Goal: Find specific page/section: Find specific page/section

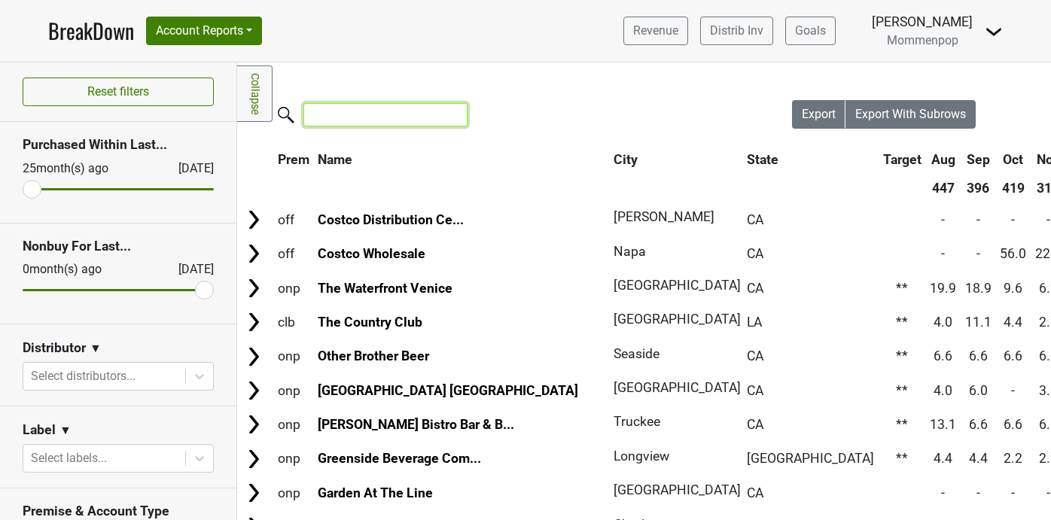
click at [352, 115] on input "search" at bounding box center [385, 114] width 164 height 23
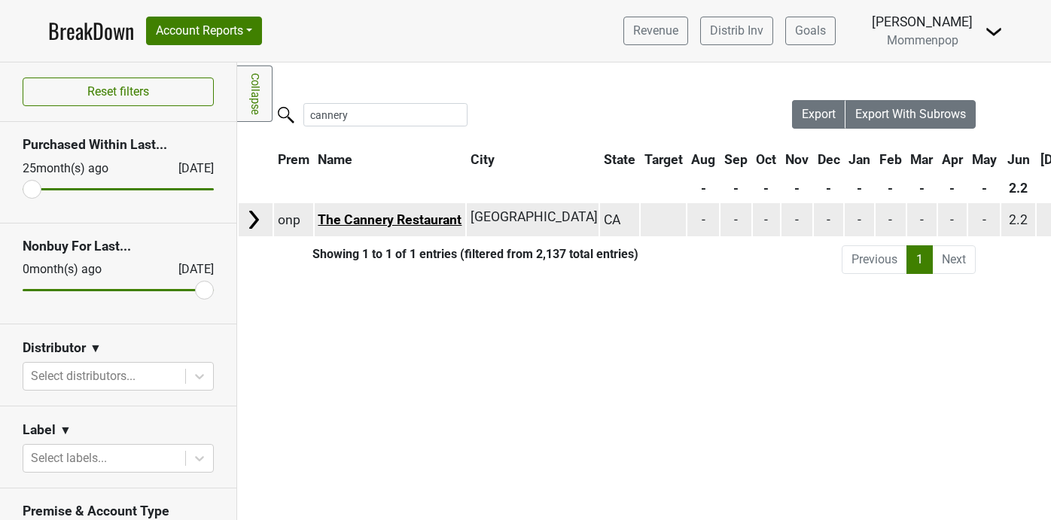
click at [401, 223] on link "The Cannery Restaurant" at bounding box center [390, 219] width 144 height 15
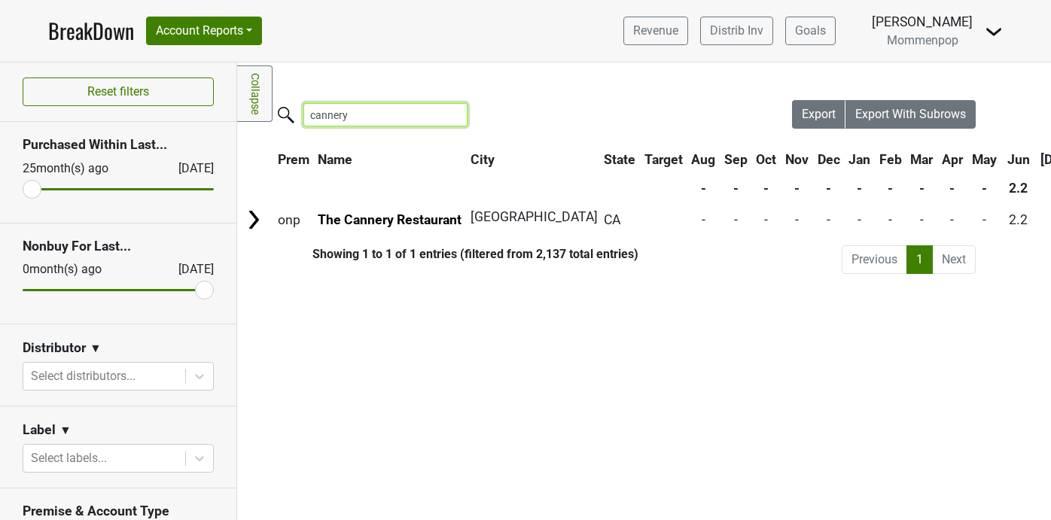
click at [335, 118] on input "cannery" at bounding box center [385, 114] width 164 height 23
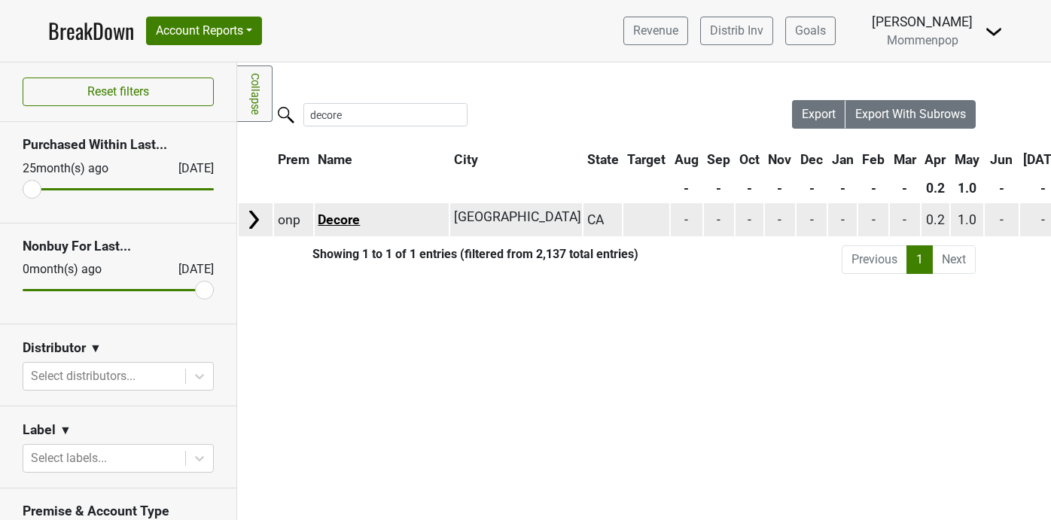
click at [341, 215] on link "Decore" at bounding box center [339, 219] width 42 height 15
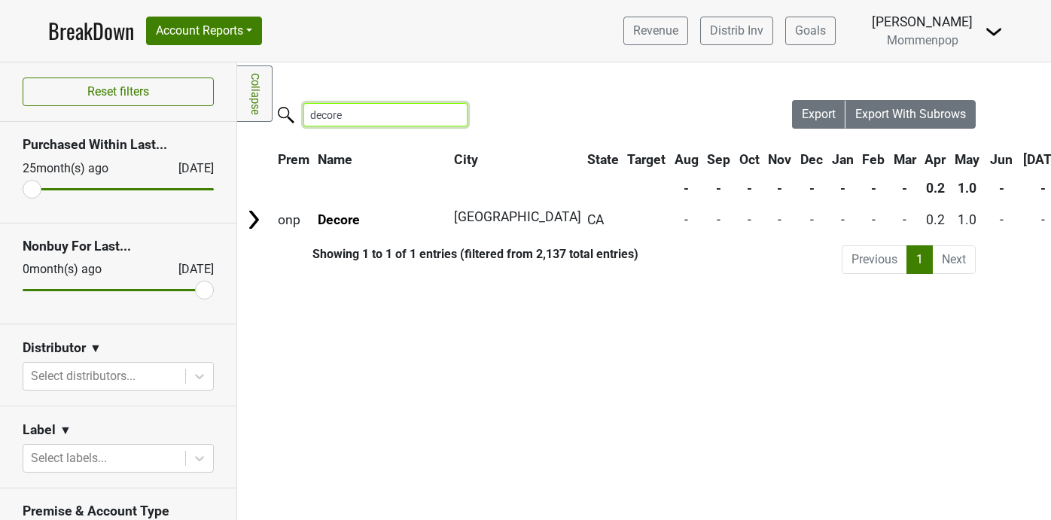
click at [341, 114] on input "decore" at bounding box center [385, 114] width 164 height 23
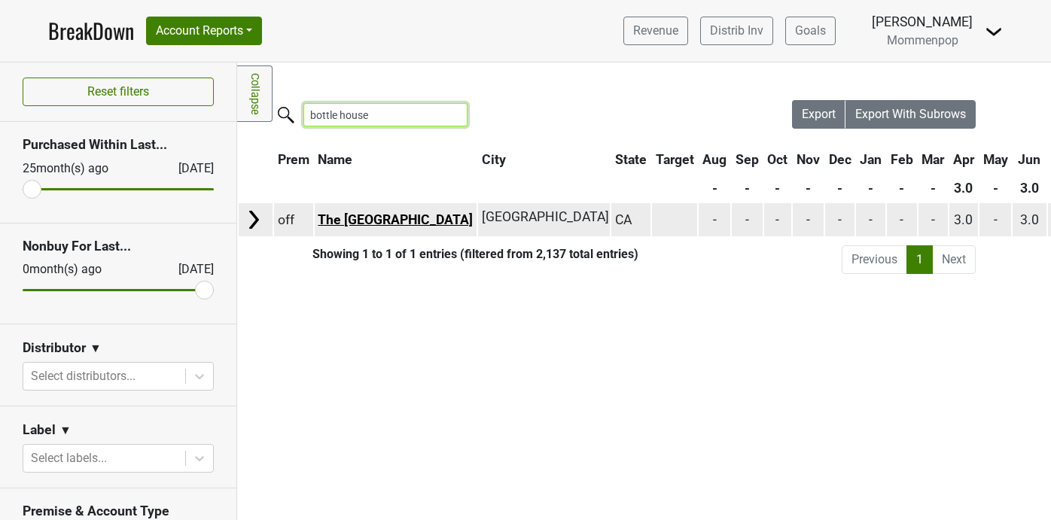
type input "bottle house"
click at [404, 218] on link "The Bottle House" at bounding box center [395, 219] width 155 height 15
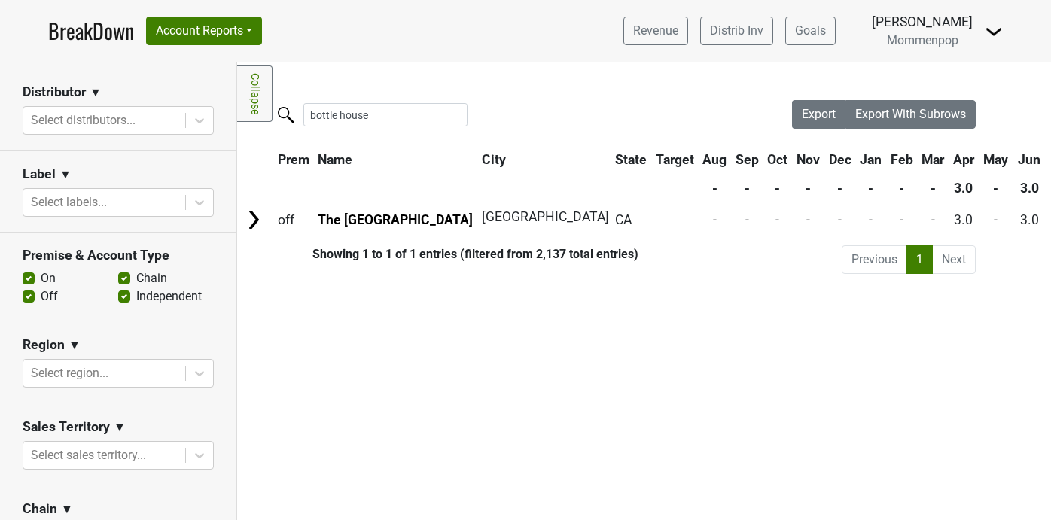
scroll to position [111, 0]
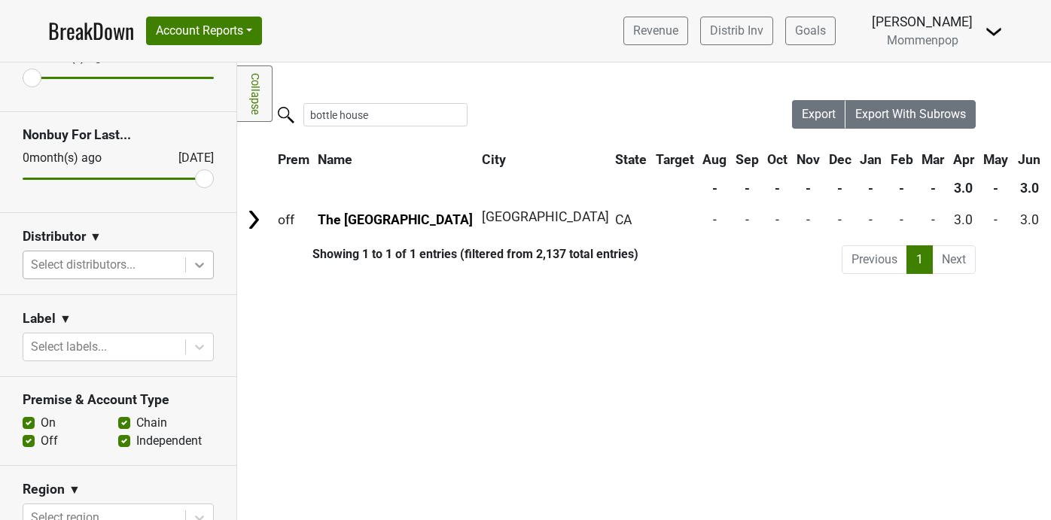
click at [199, 261] on icon at bounding box center [199, 264] width 15 height 15
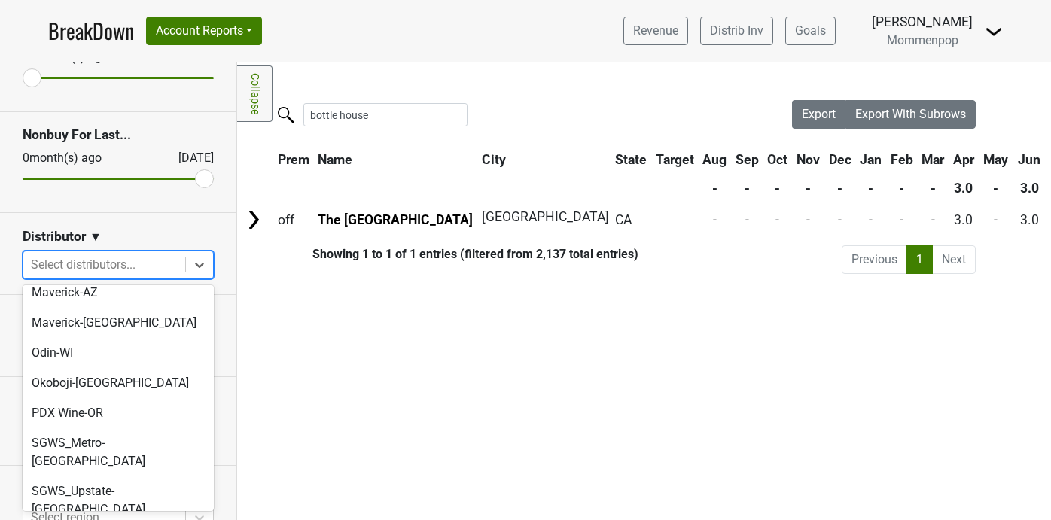
scroll to position [503, 0]
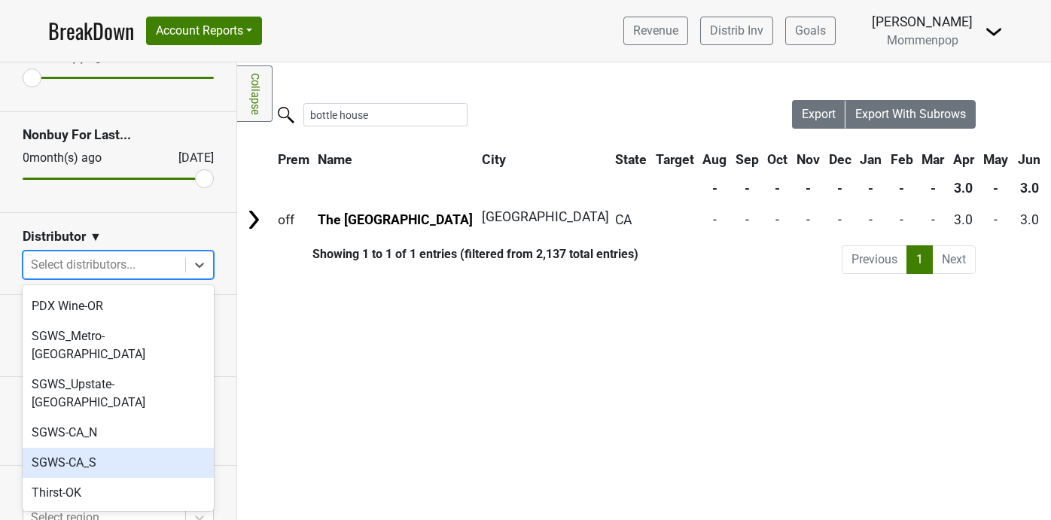
click at [120, 448] on div "SGWS-CA_S" at bounding box center [118, 463] width 191 height 30
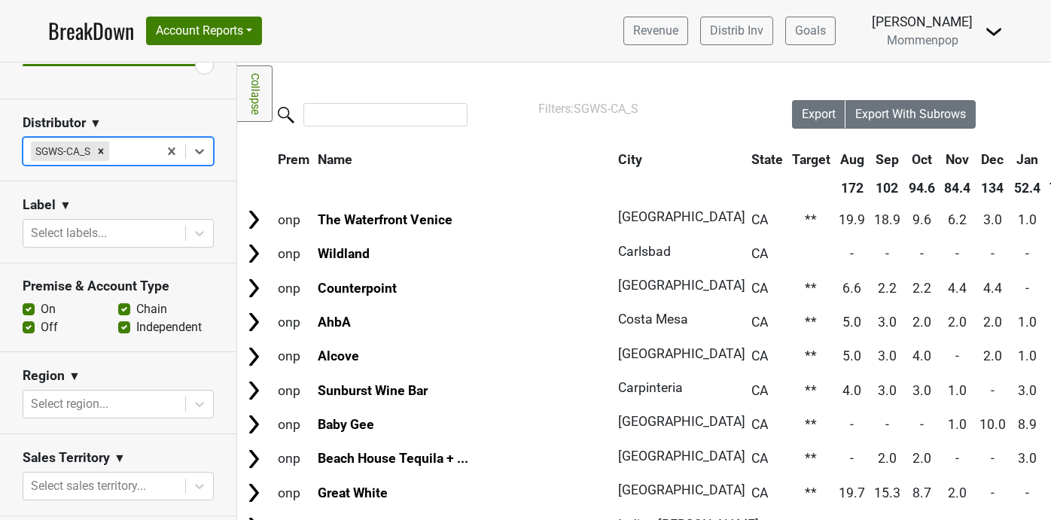
scroll to position [389, 0]
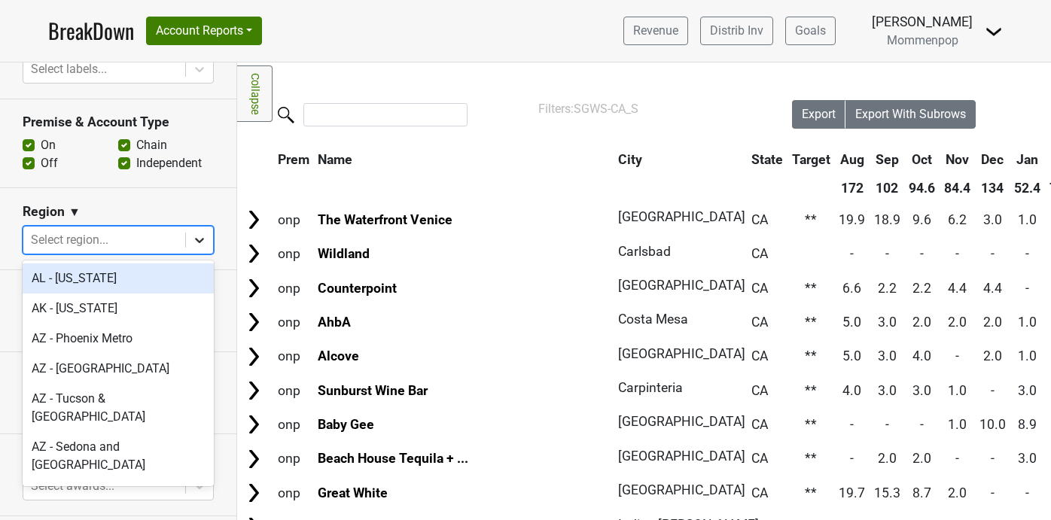
click at [190, 242] on div at bounding box center [199, 240] width 27 height 27
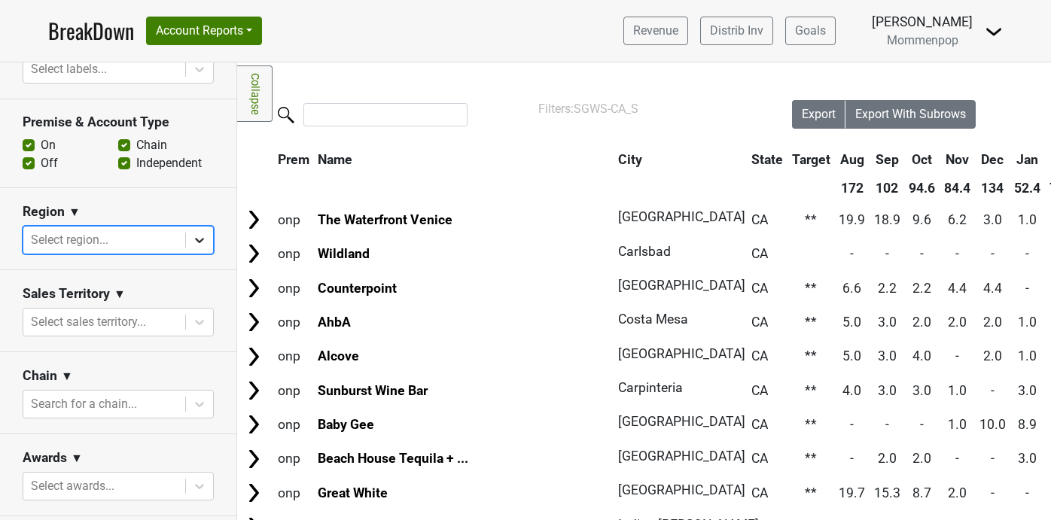
click at [190, 242] on div at bounding box center [199, 240] width 27 height 27
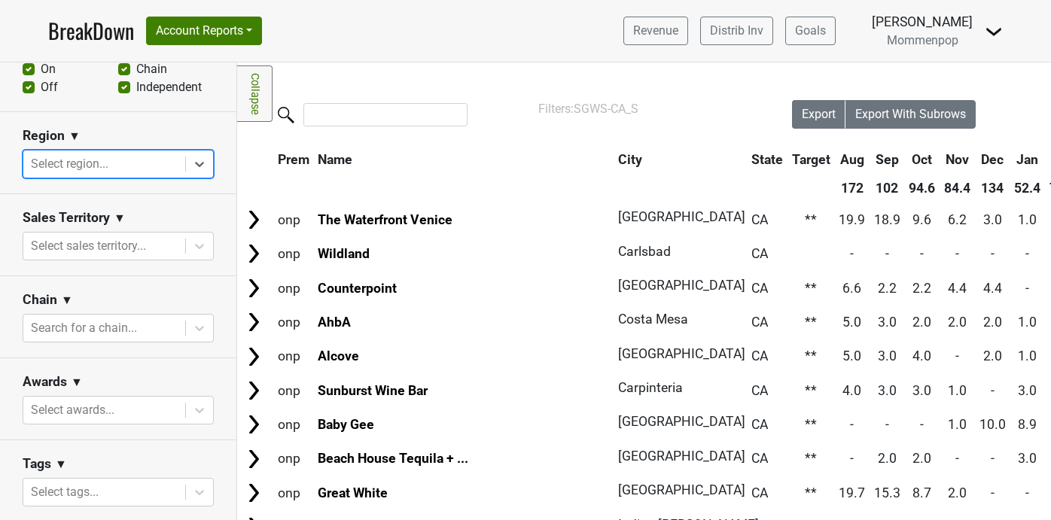
scroll to position [574, 0]
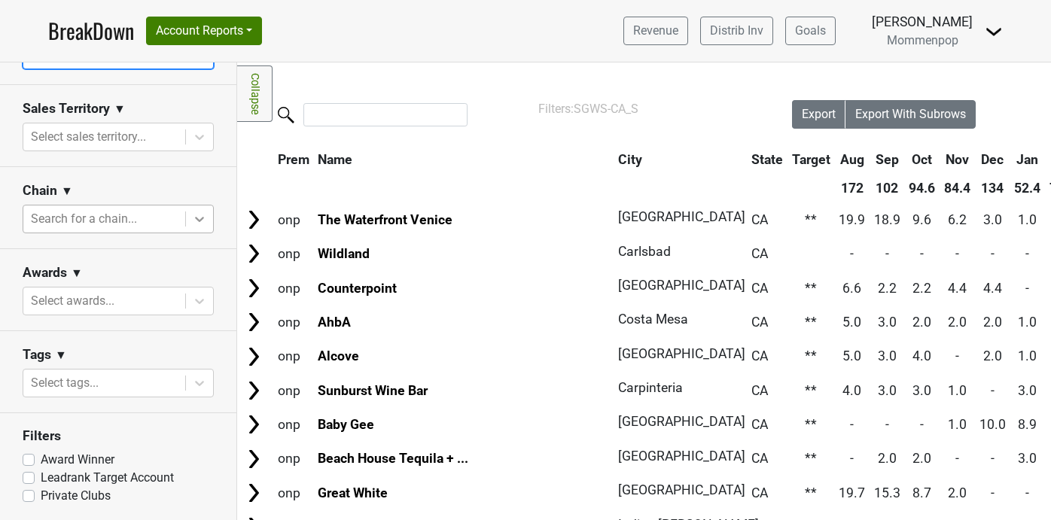
click at [198, 217] on icon at bounding box center [199, 219] width 15 height 15
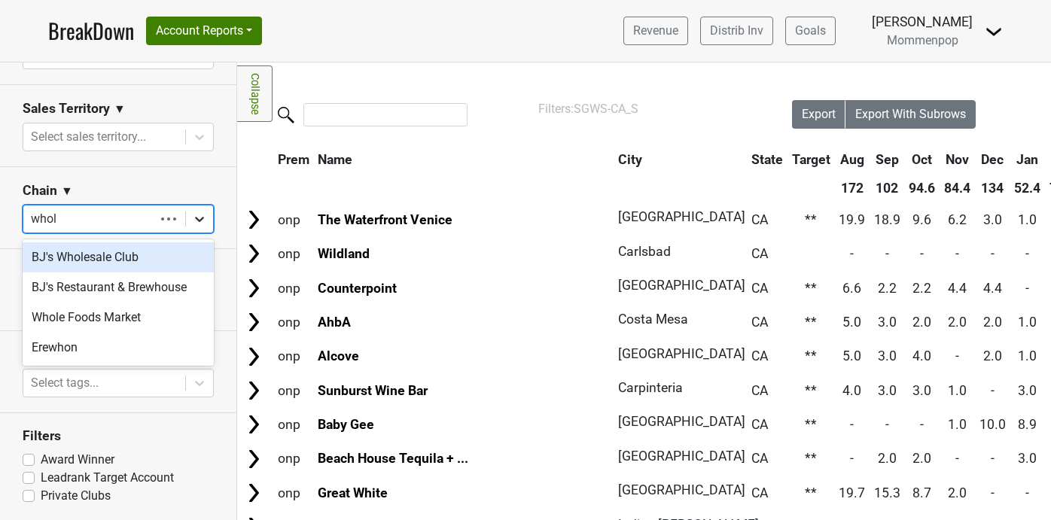
type input "whole"
click at [136, 258] on div "Whole Foods Market" at bounding box center [118, 257] width 191 height 30
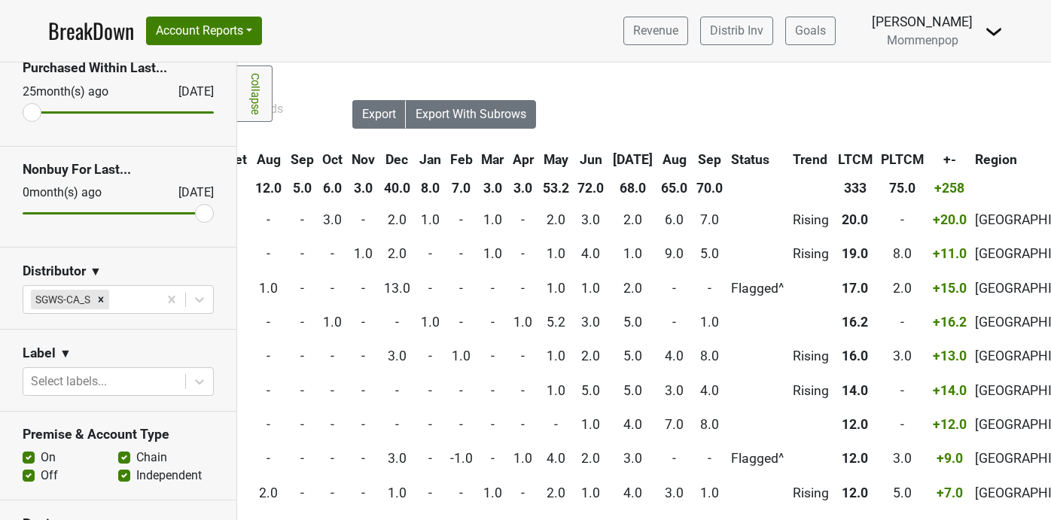
scroll to position [227, 0]
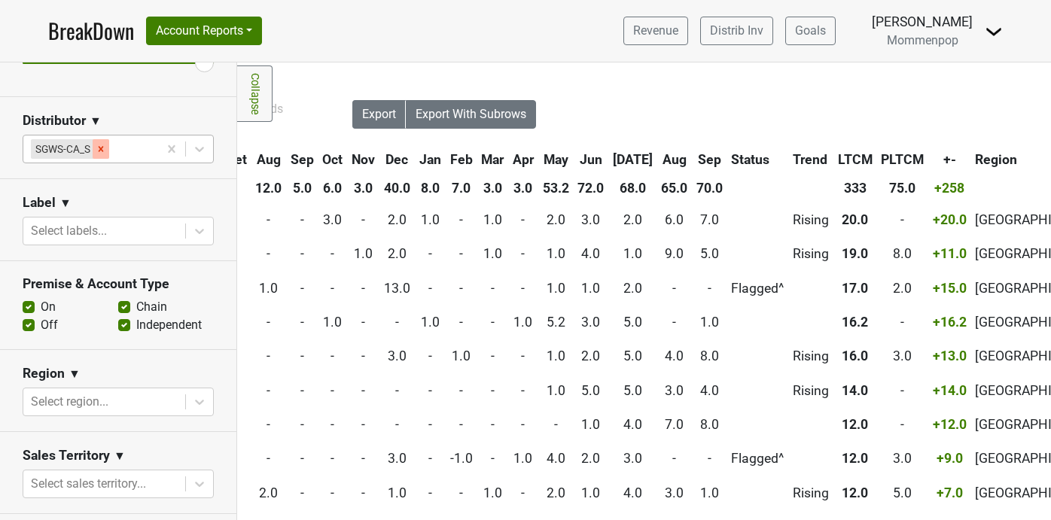
click at [98, 152] on icon "Remove SGWS-CA_S" at bounding box center [101, 149] width 11 height 11
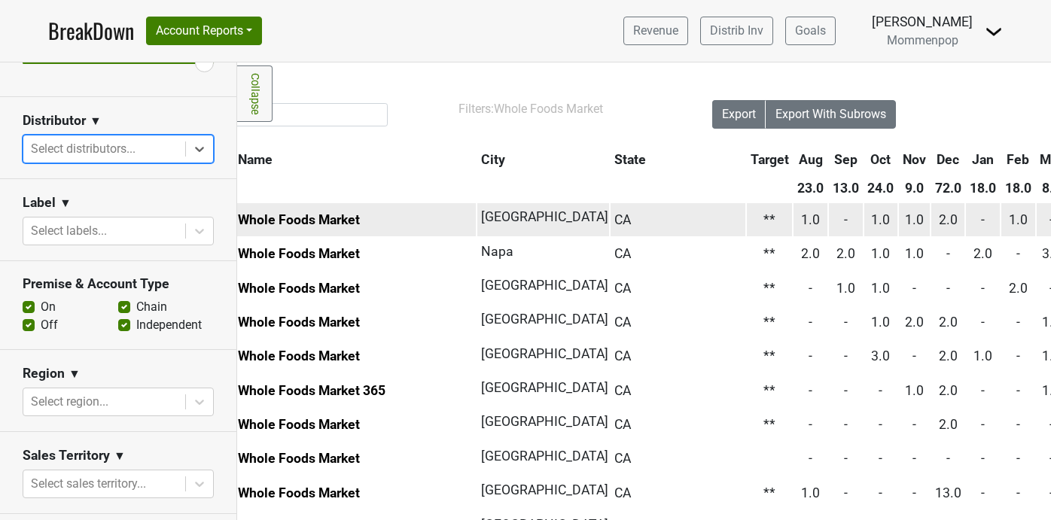
scroll to position [0, 0]
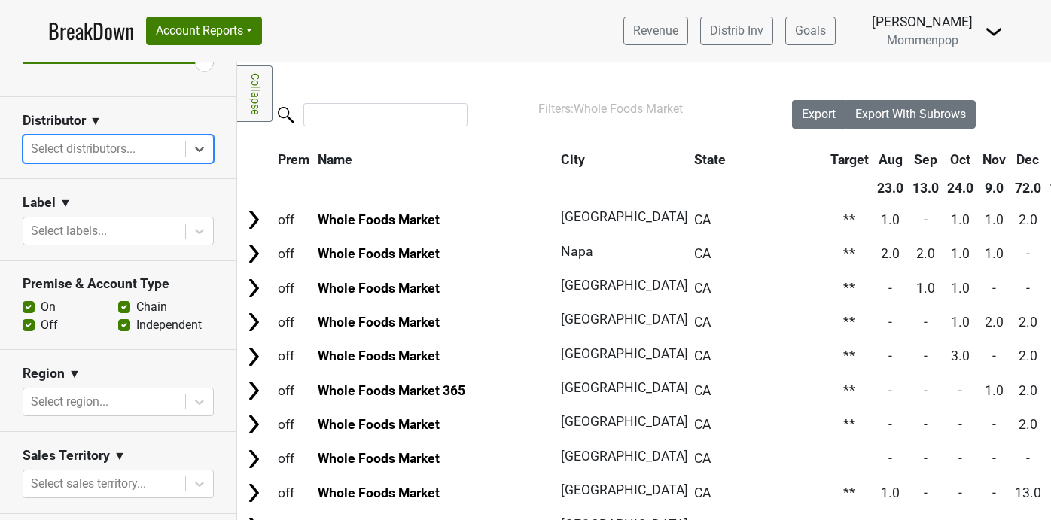
click at [334, 126] on div at bounding box center [514, 116] width 555 height 32
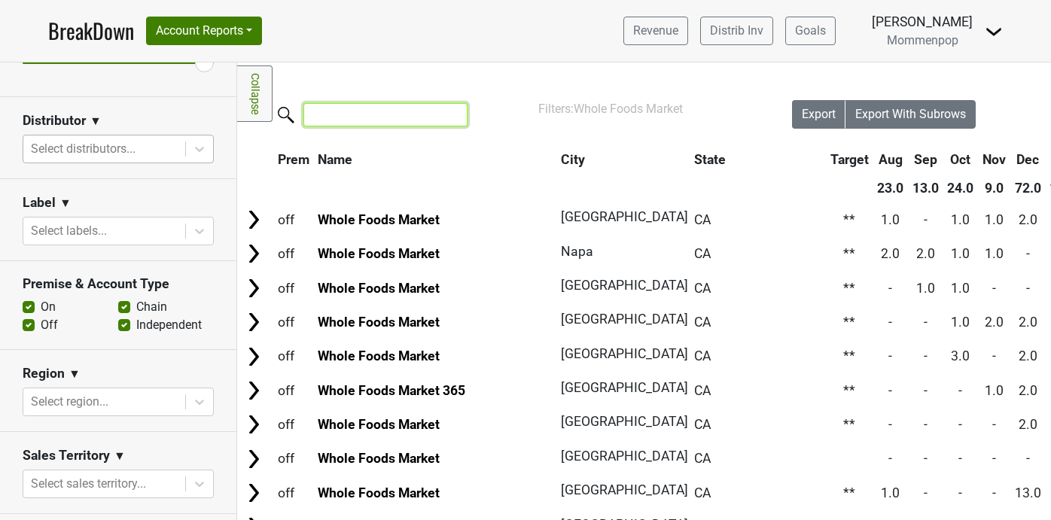
click at [342, 114] on input "search" at bounding box center [385, 114] width 164 height 23
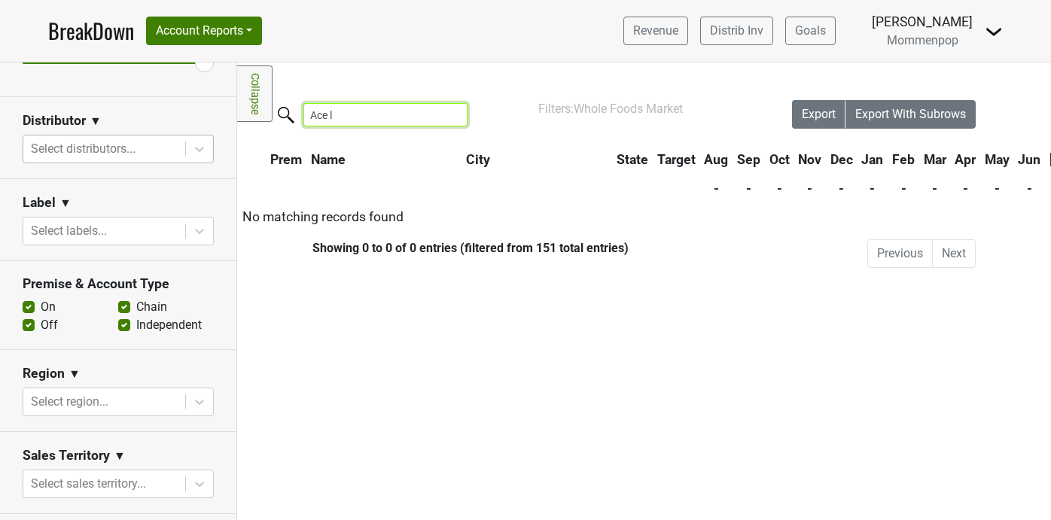
type input "Ace li"
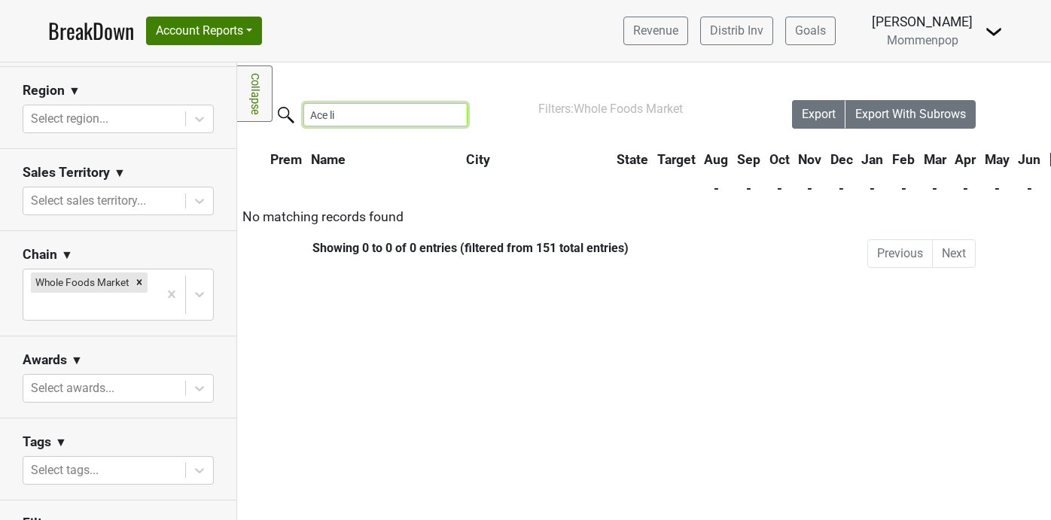
scroll to position [513, 0]
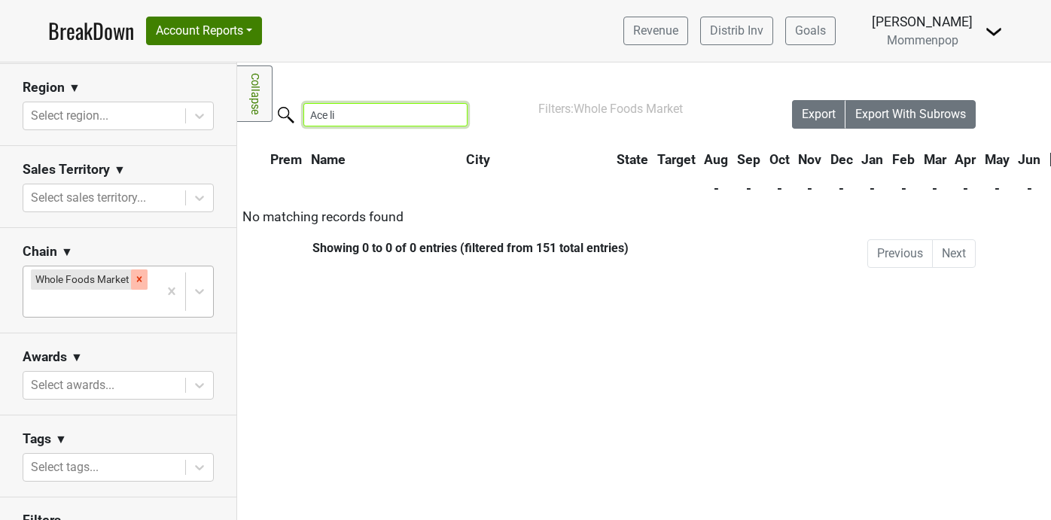
click at [139, 278] on icon "Remove Whole Foods Market" at bounding box center [139, 279] width 11 height 11
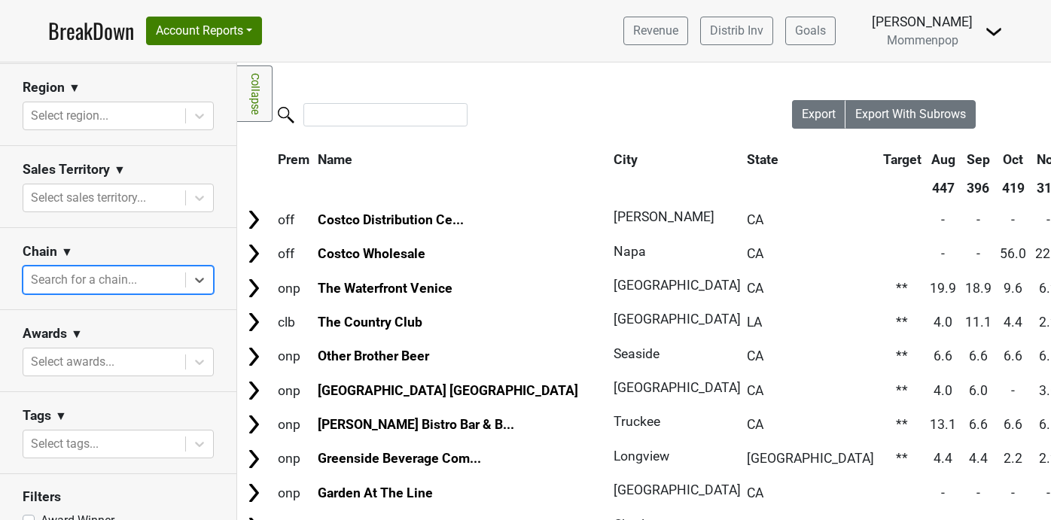
scroll to position [0, 0]
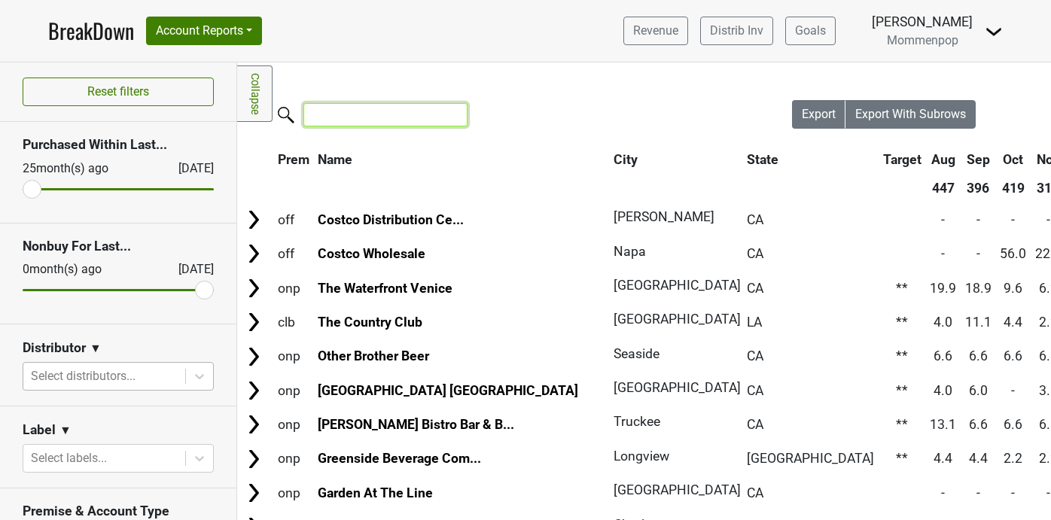
click at [352, 109] on input "search" at bounding box center [385, 114] width 164 height 23
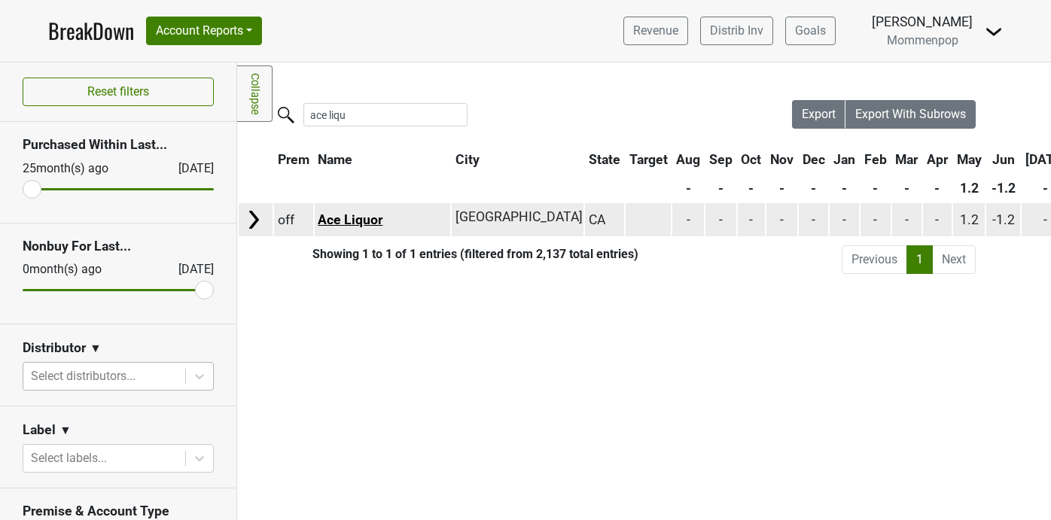
click at [339, 217] on link "Ace Liquor" at bounding box center [350, 219] width 65 height 15
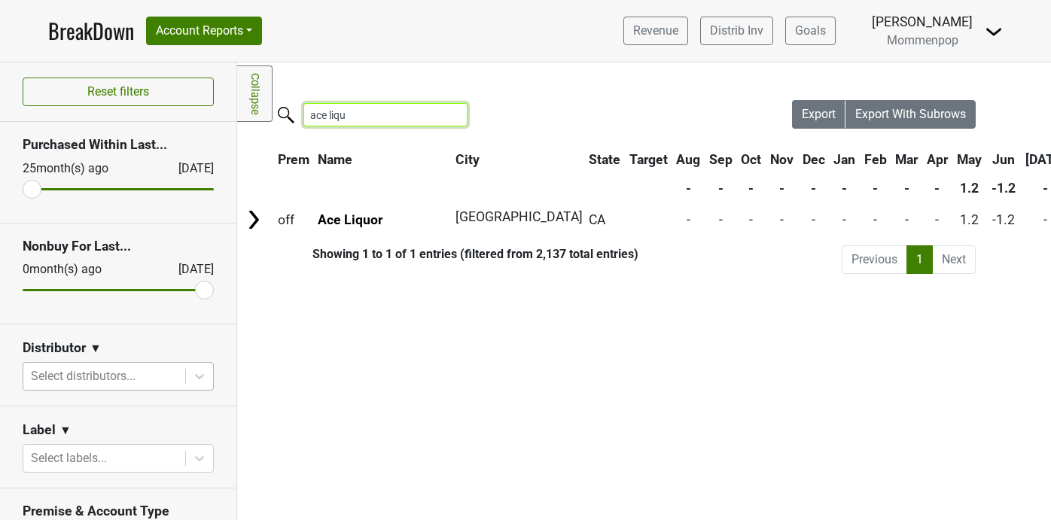
click at [340, 110] on input "ace liqu" at bounding box center [385, 114] width 164 height 23
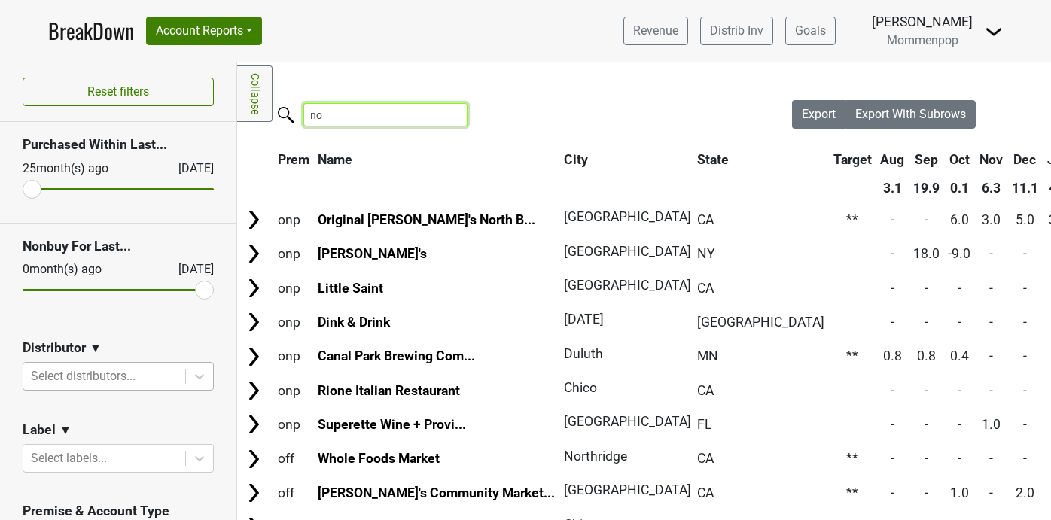
type input "n"
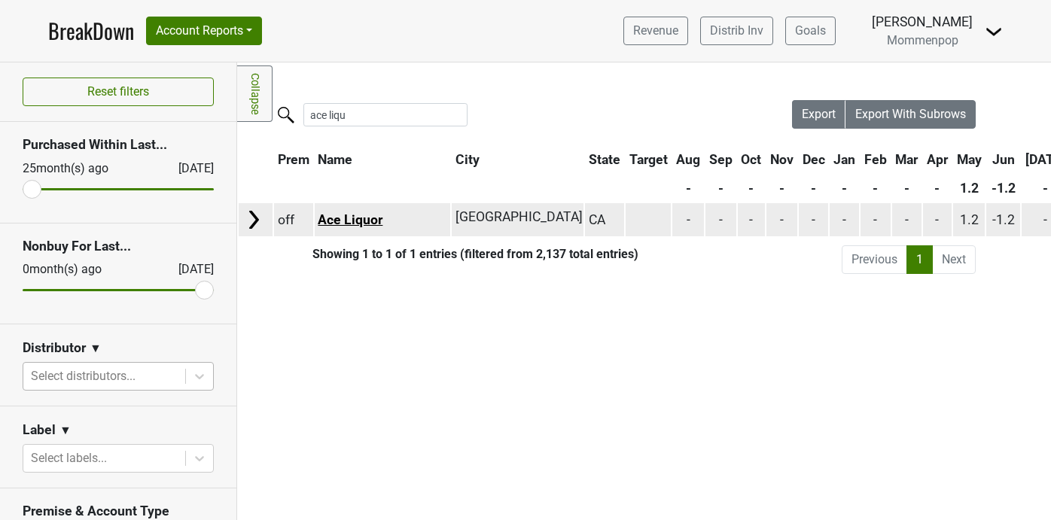
click at [349, 220] on link "Ace Liquor" at bounding box center [350, 219] width 65 height 15
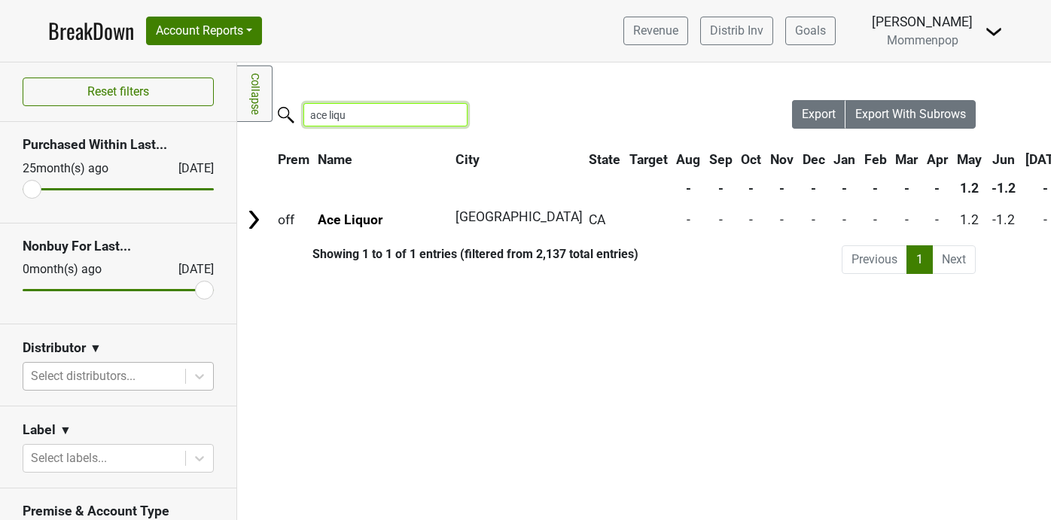
click at [347, 118] on input "ace liqu" at bounding box center [385, 114] width 164 height 23
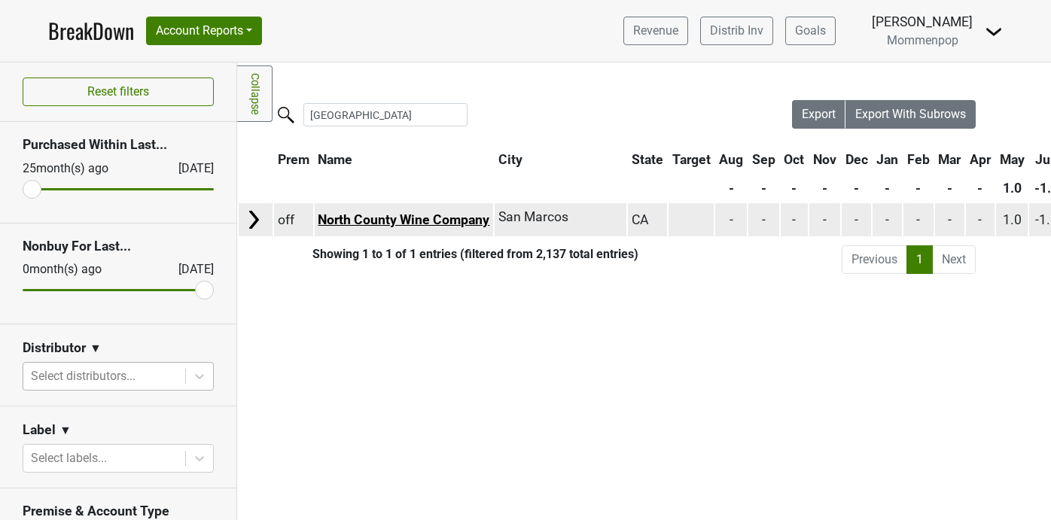
click at [416, 221] on link "North County Wine Company" at bounding box center [404, 219] width 172 height 15
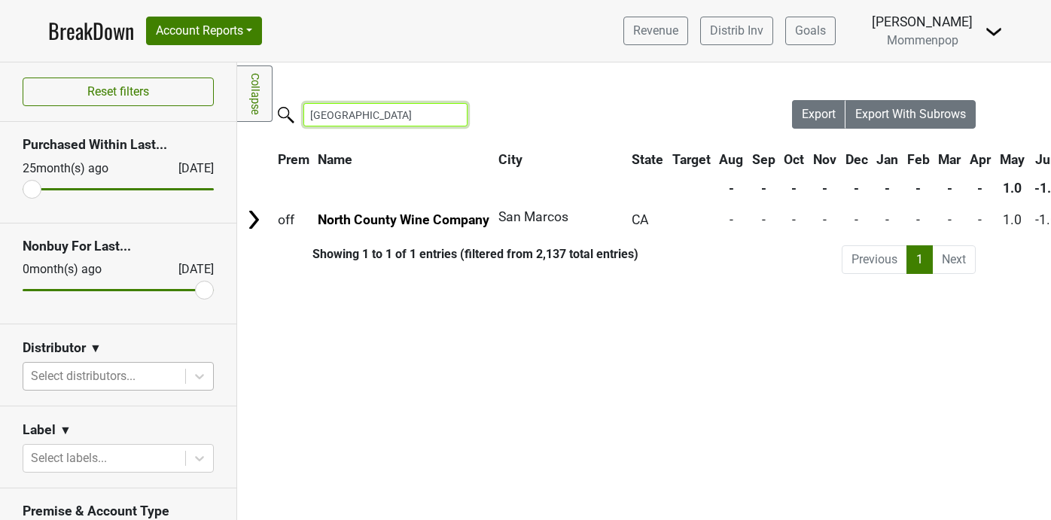
click at [386, 124] on input "north county" at bounding box center [385, 114] width 164 height 23
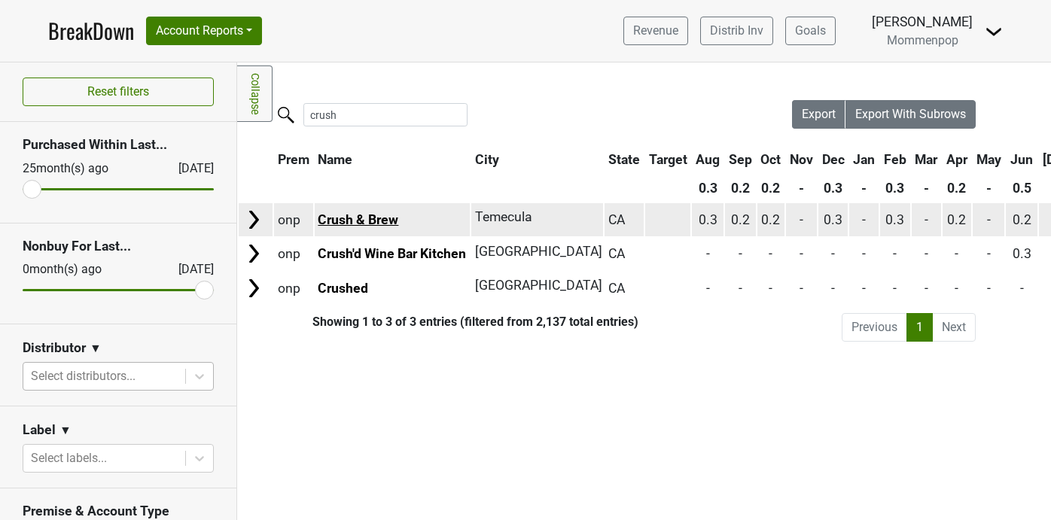
click at [366, 218] on link "Crush & Brew" at bounding box center [358, 219] width 81 height 15
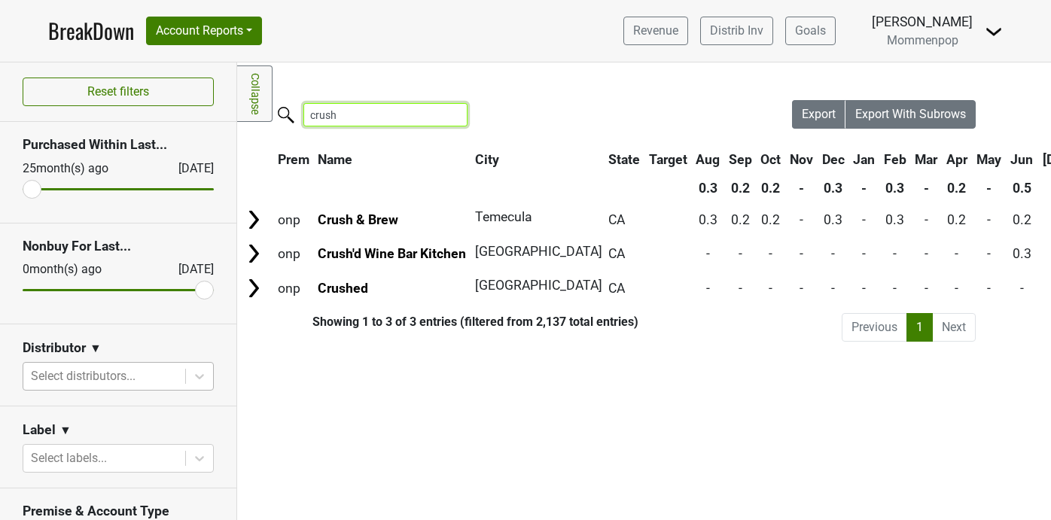
click at [346, 117] on input "crush" at bounding box center [385, 114] width 164 height 23
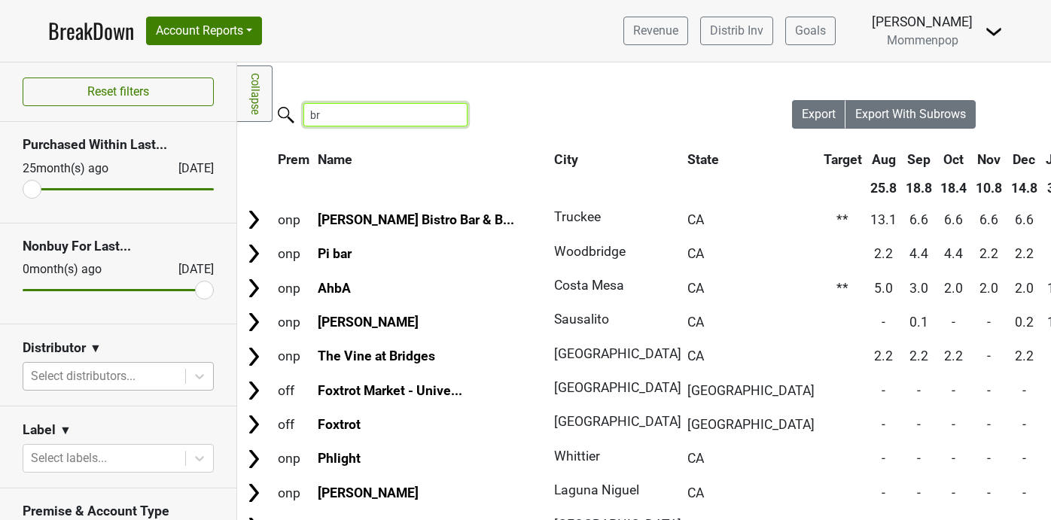
type input "b"
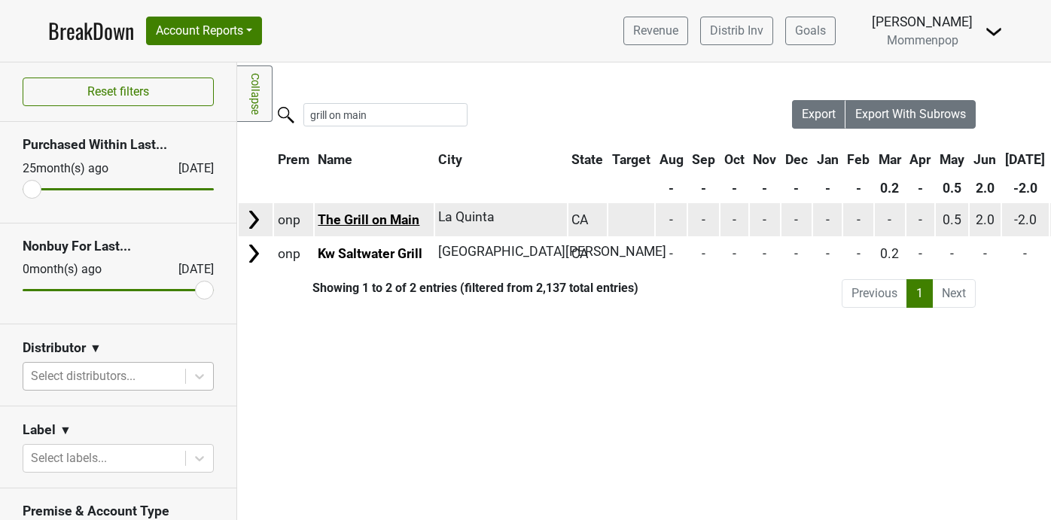
click at [374, 215] on link "The Grill on Main" at bounding box center [369, 219] width 102 height 15
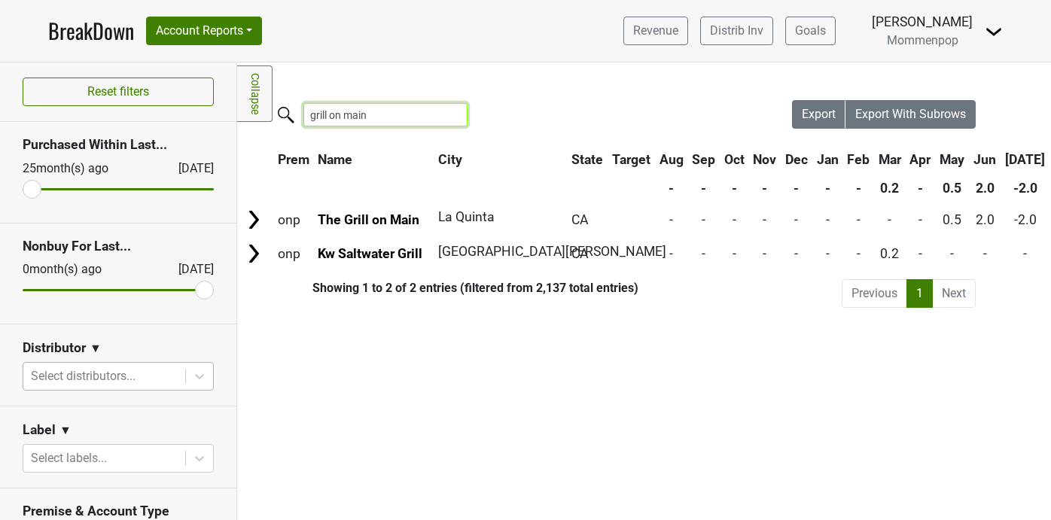
click at [364, 115] on input "grill on main" at bounding box center [385, 114] width 164 height 23
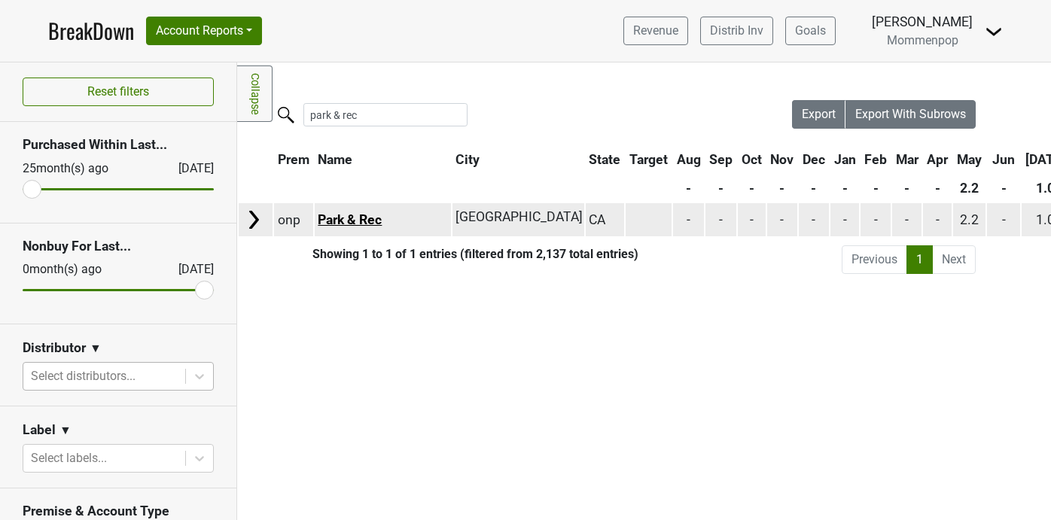
click at [367, 223] on link "Park & Rec" at bounding box center [350, 219] width 64 height 15
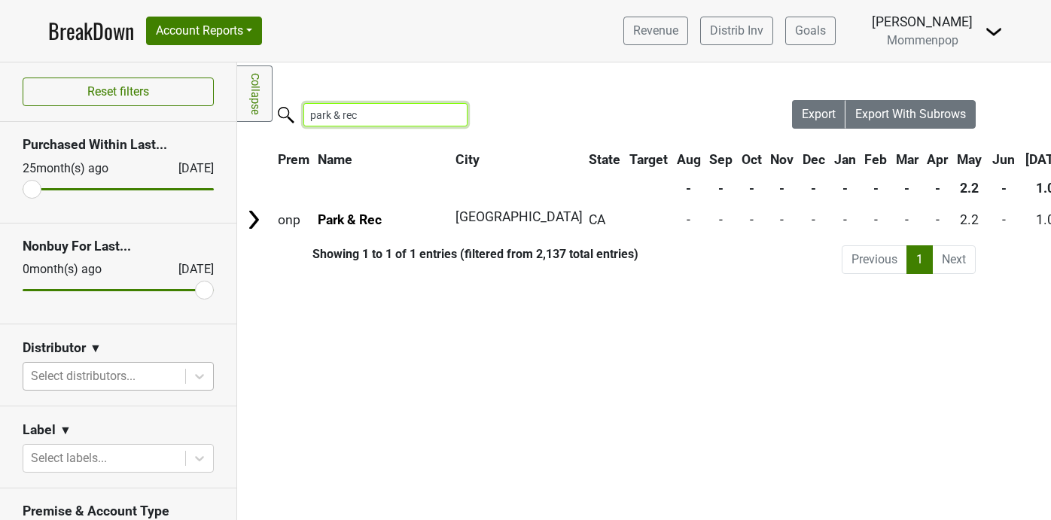
click at [357, 111] on input "park & rec" at bounding box center [385, 114] width 164 height 23
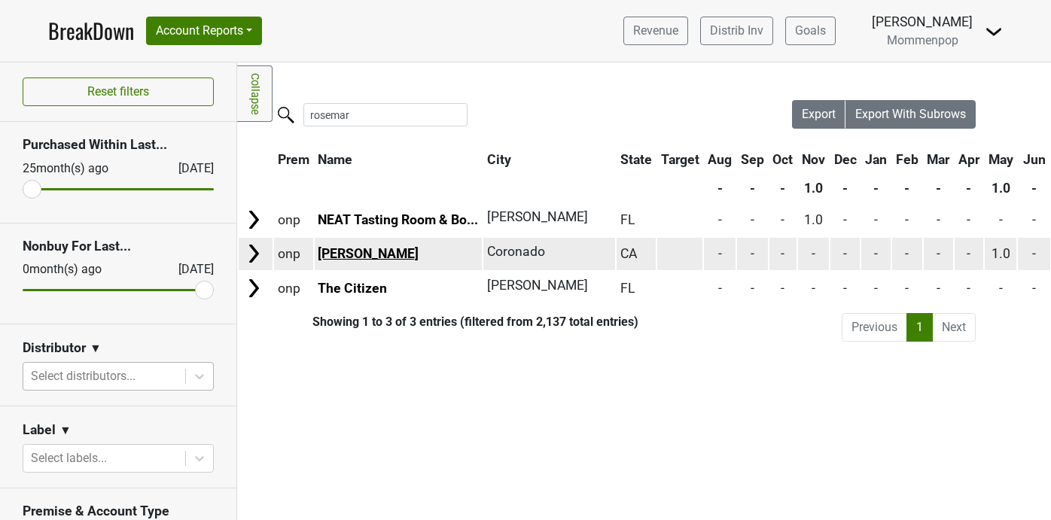
click at [351, 252] on link "Rosemary Trattoria" at bounding box center [368, 253] width 101 height 15
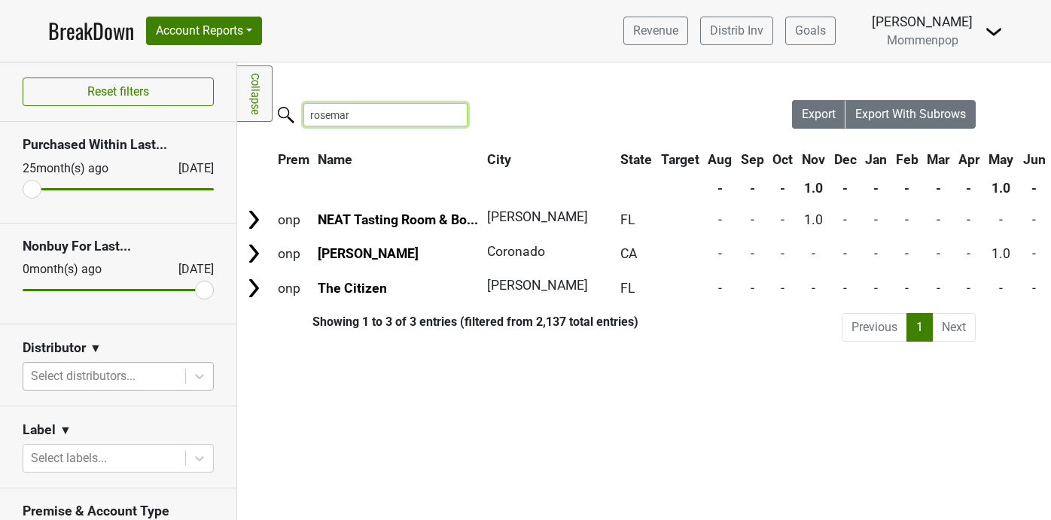
click at [337, 114] on input "rosemar" at bounding box center [385, 114] width 164 height 23
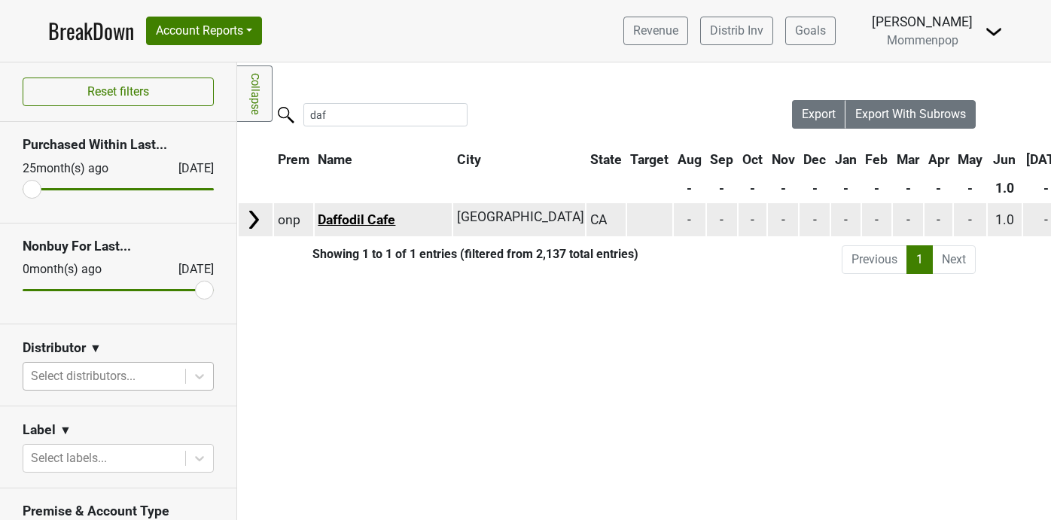
click at [329, 214] on link "Daffodil Cafe" at bounding box center [357, 219] width 78 height 15
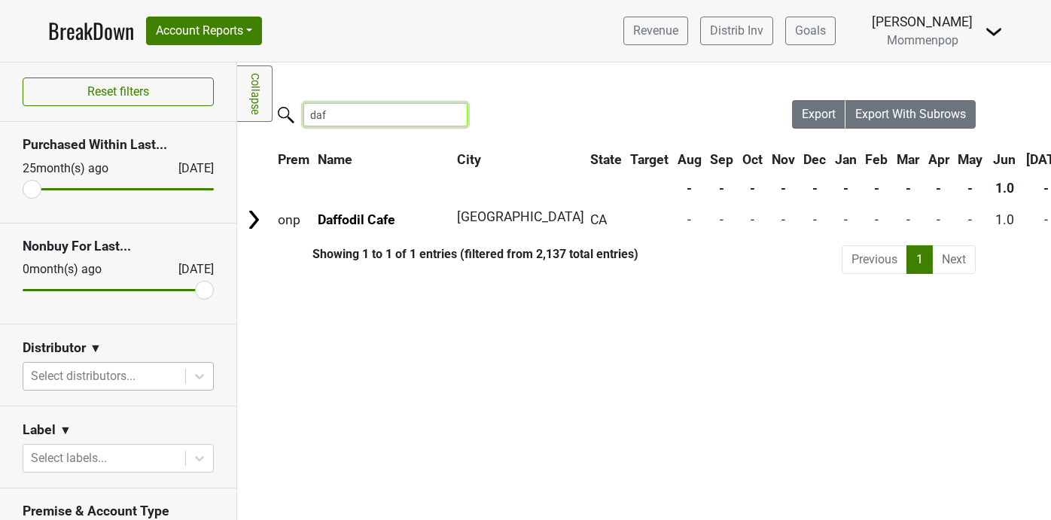
click at [337, 113] on input "daf" at bounding box center [385, 114] width 164 height 23
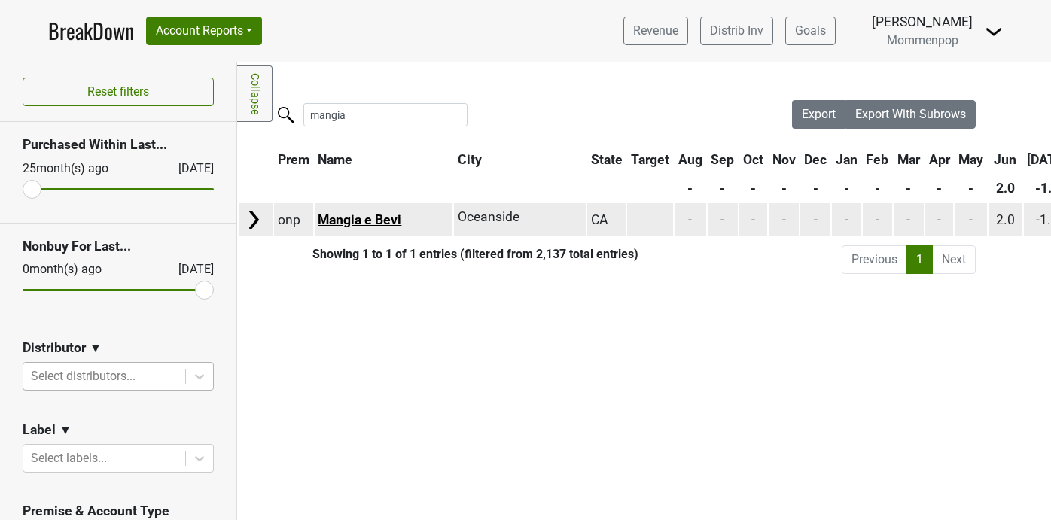
click at [343, 218] on link "Mangia e Bevi" at bounding box center [360, 219] width 84 height 15
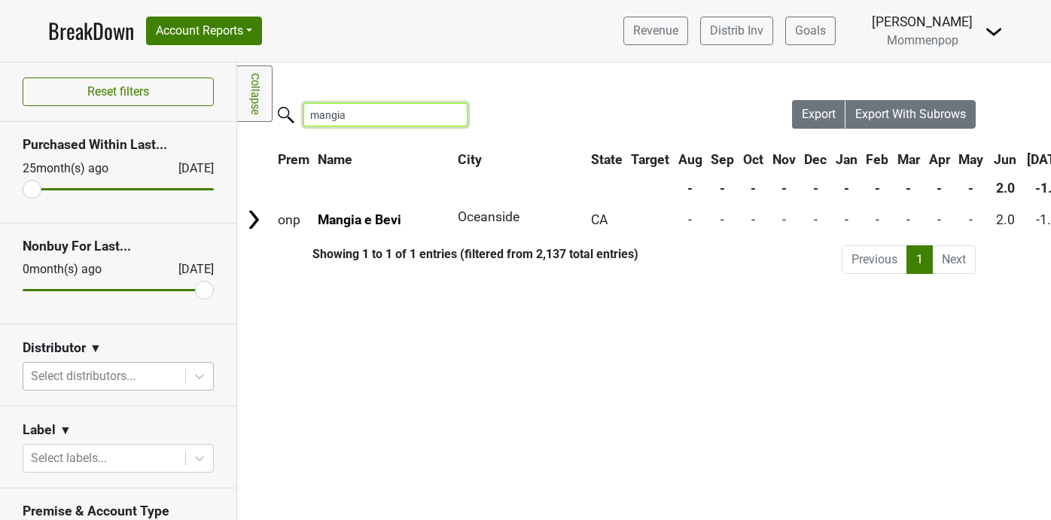
click at [346, 112] on input "mangia" at bounding box center [385, 114] width 164 height 23
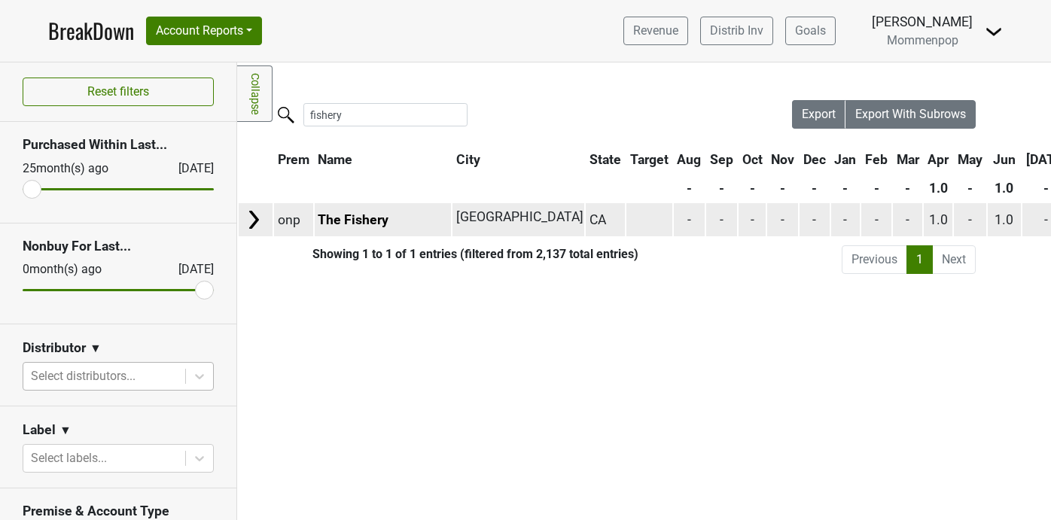
click at [359, 227] on td "The Fishery" at bounding box center [383, 219] width 137 height 32
click at [359, 220] on link "The Fishery" at bounding box center [353, 219] width 71 height 15
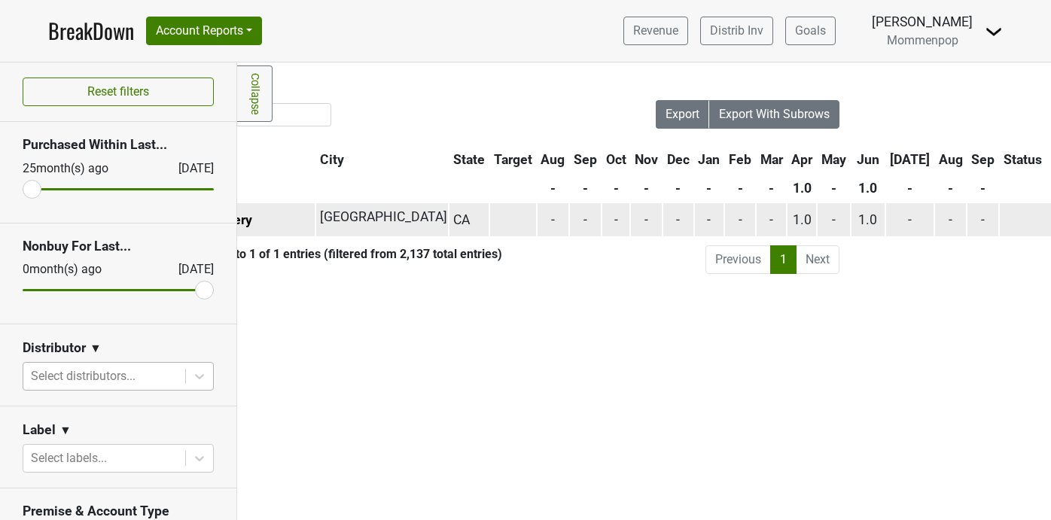
scroll to position [0, 40]
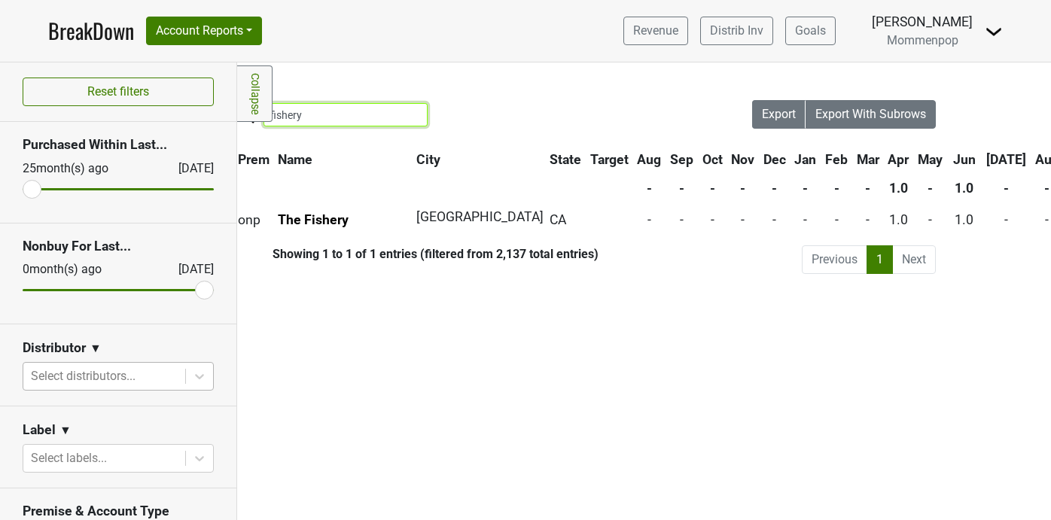
click at [325, 108] on input "fishery" at bounding box center [346, 114] width 164 height 23
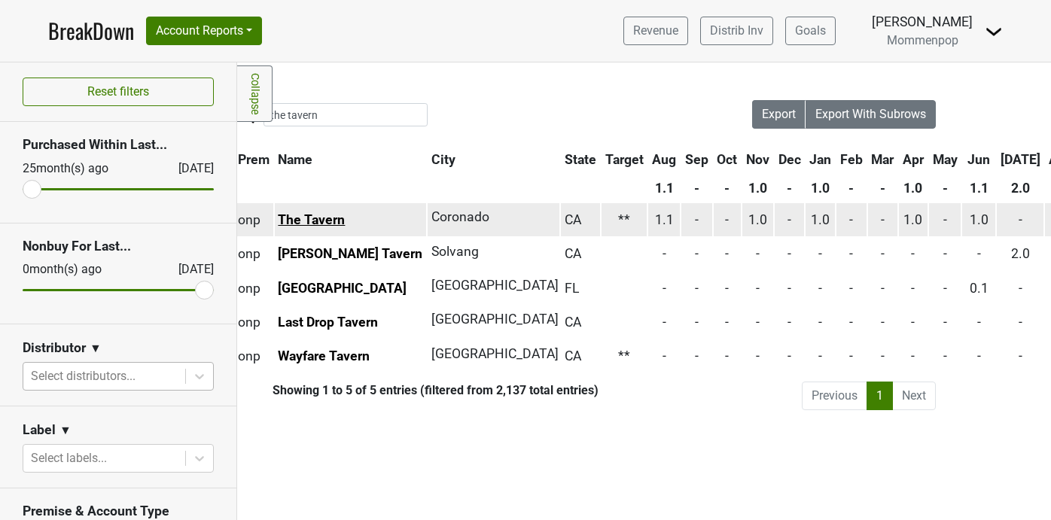
click at [299, 221] on link "The Tavern" at bounding box center [311, 219] width 67 height 15
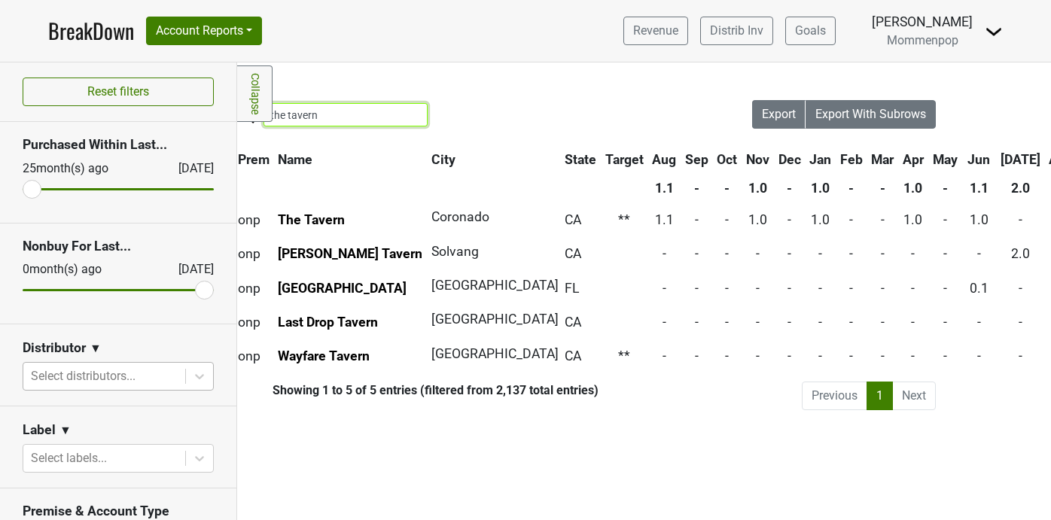
click at [300, 114] on input "the tavern" at bounding box center [346, 114] width 164 height 23
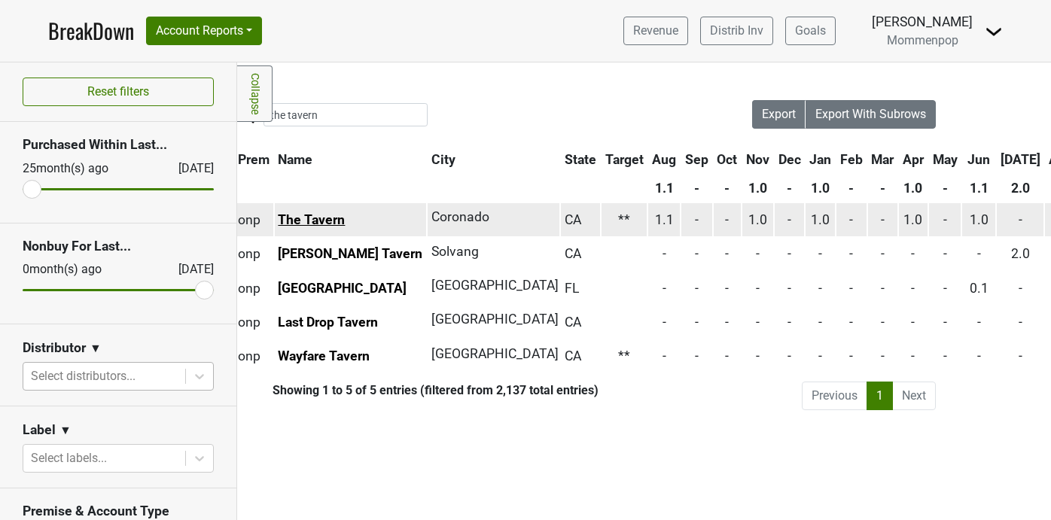
click at [316, 221] on link "The Tavern" at bounding box center [311, 219] width 67 height 15
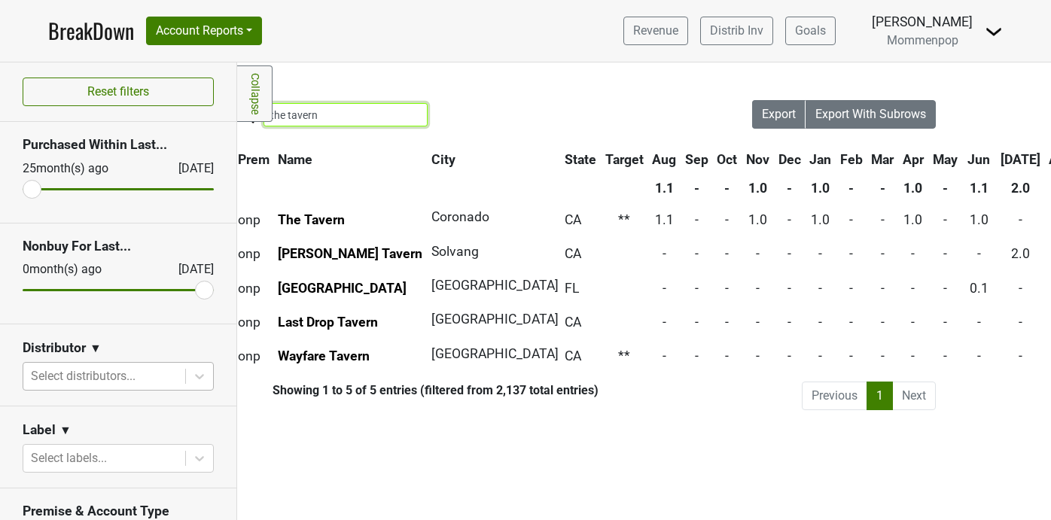
click at [301, 116] on input "the tavern" at bounding box center [346, 114] width 164 height 23
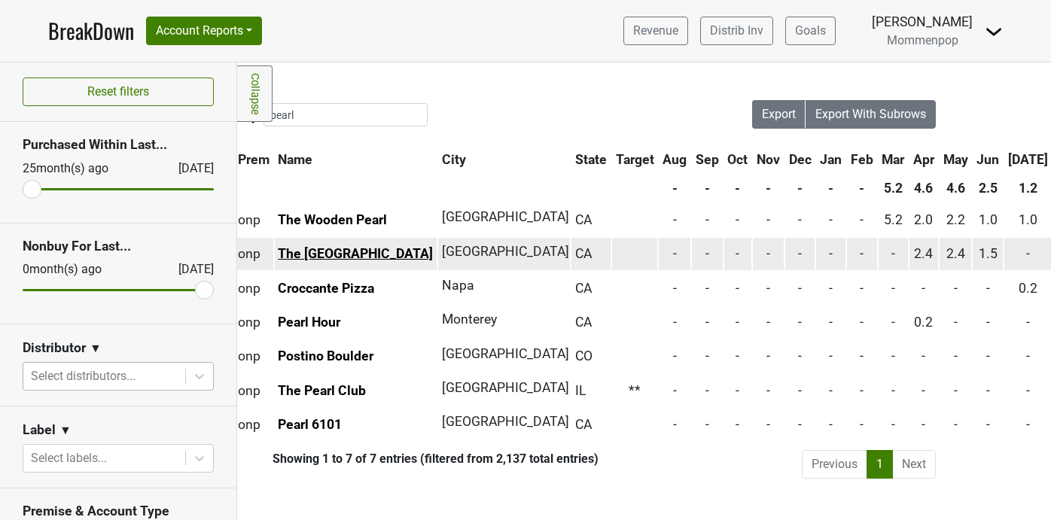
click at [320, 248] on link "The Pearl Hotel" at bounding box center [355, 253] width 155 height 15
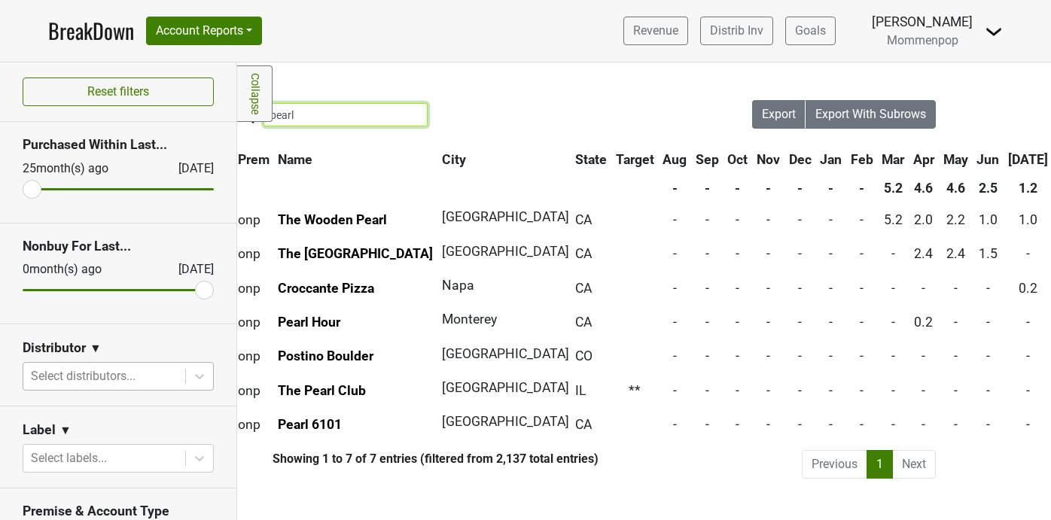
click at [307, 110] on input "pearl" at bounding box center [346, 114] width 164 height 23
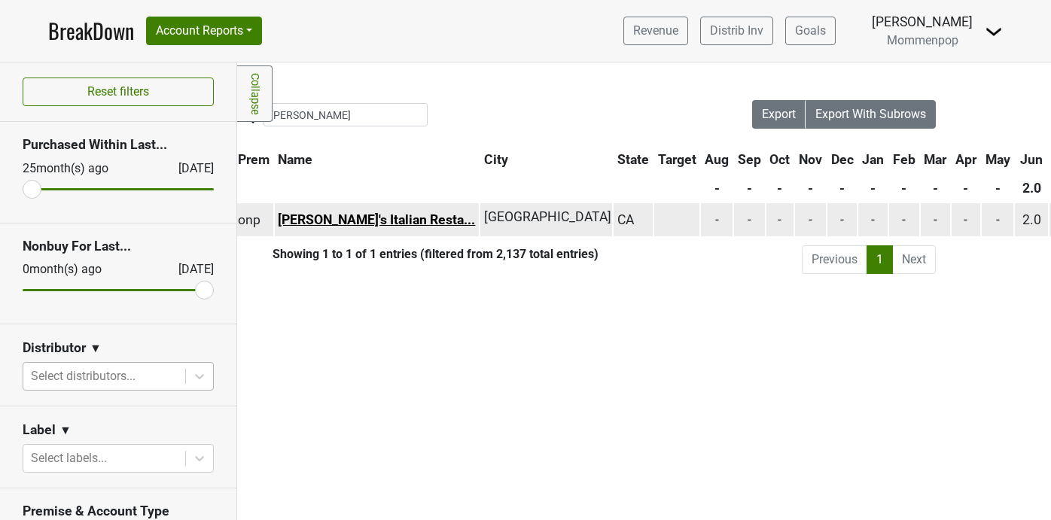
click at [333, 224] on link "Rosina's Italian Resta..." at bounding box center [376, 219] width 197 height 15
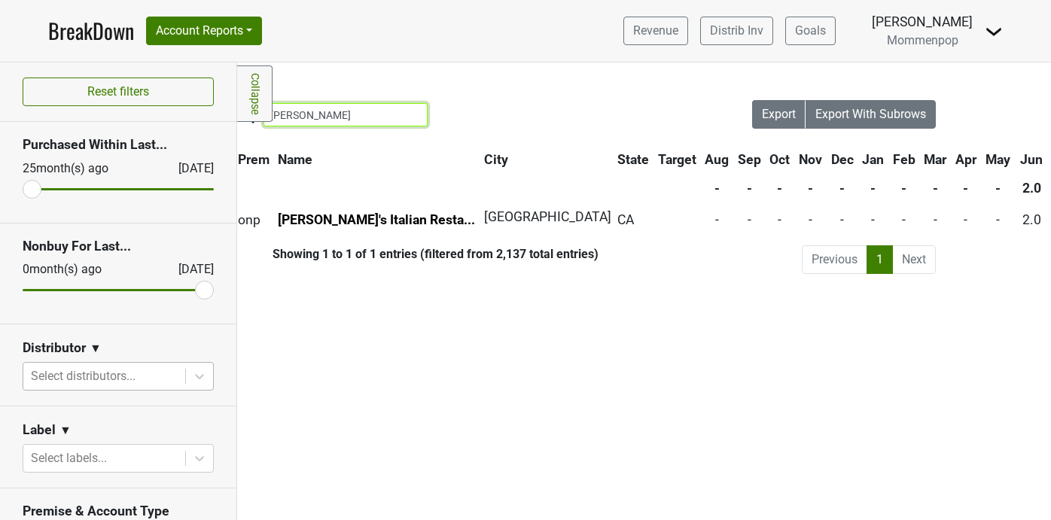
click at [316, 114] on input "rosina" at bounding box center [346, 114] width 164 height 23
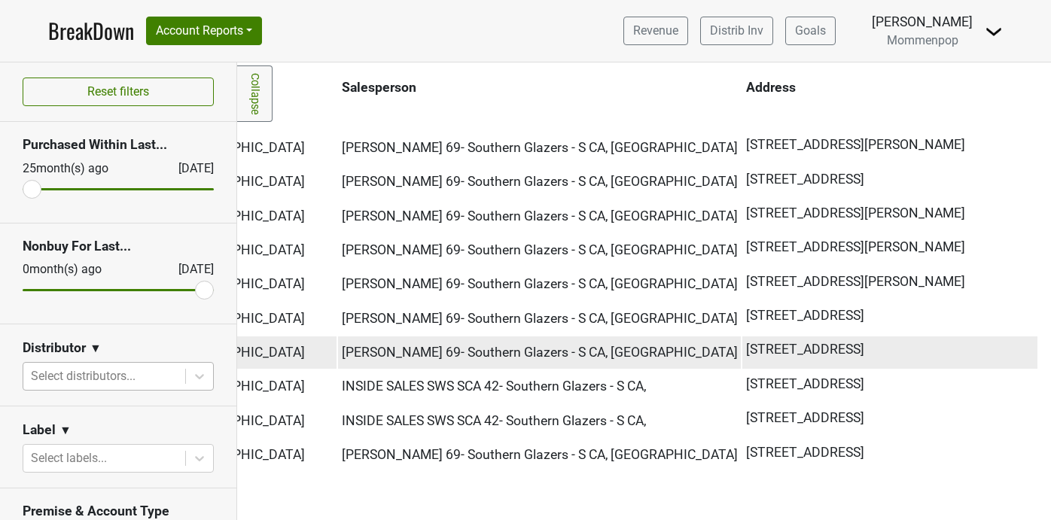
scroll to position [73, 1270]
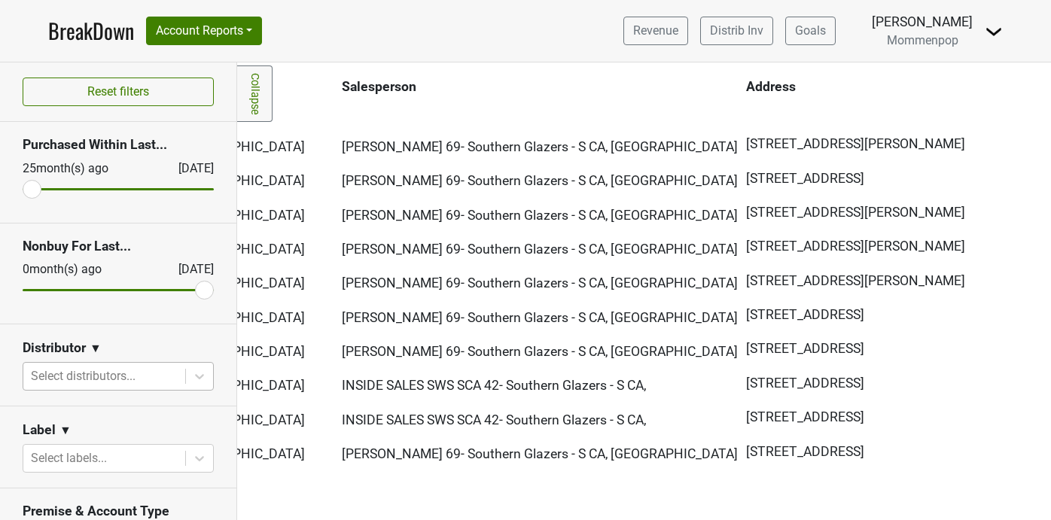
type input "erewhon"
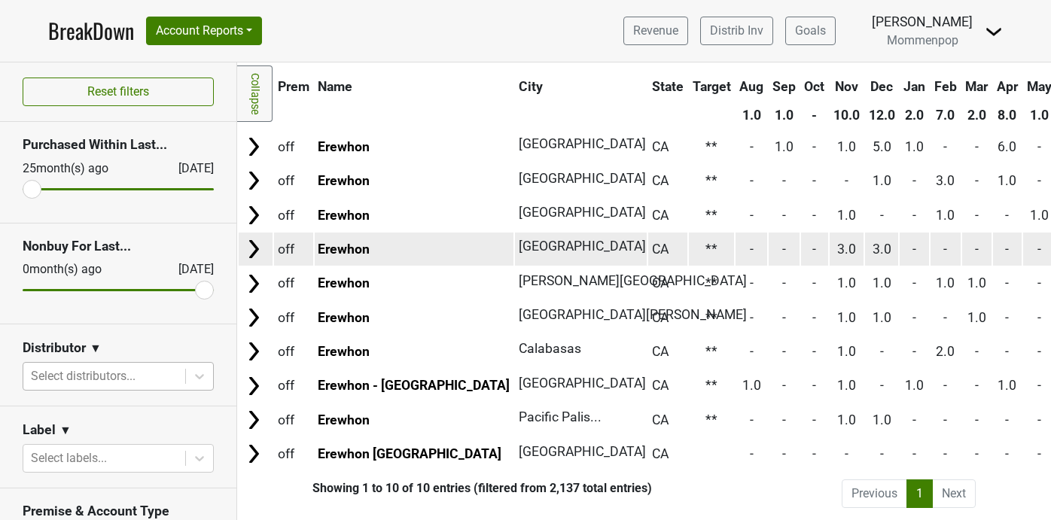
scroll to position [0, 0]
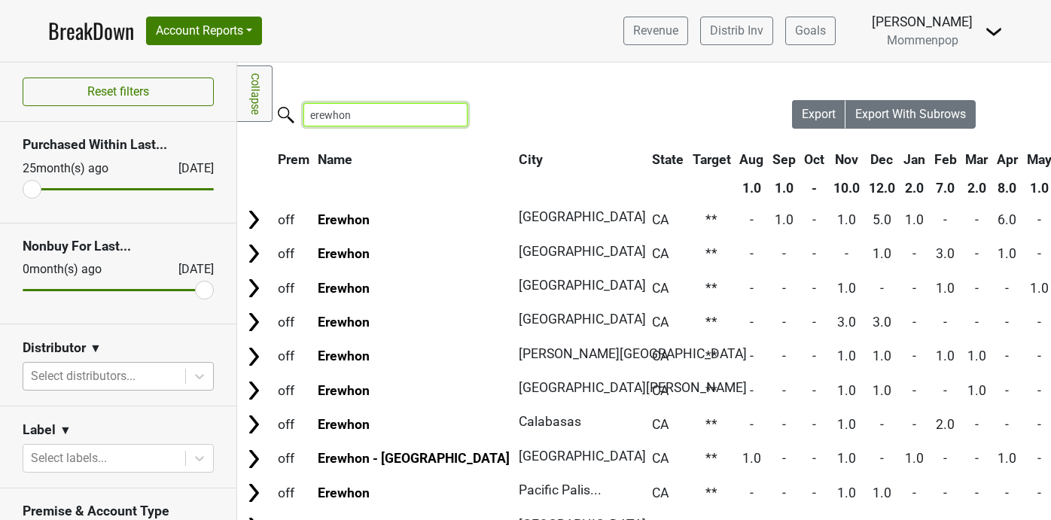
click at [446, 117] on input "erewhon" at bounding box center [385, 114] width 164 height 23
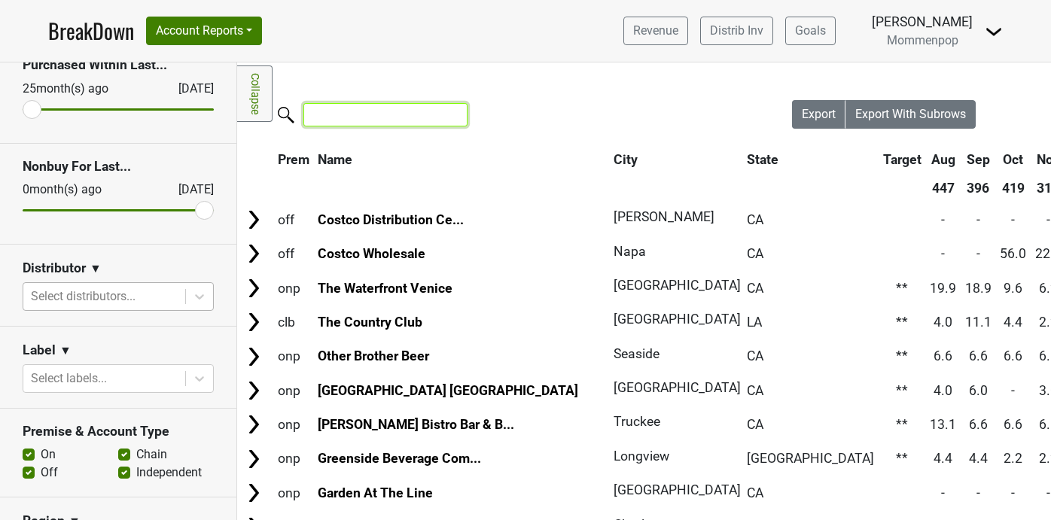
scroll to position [87, 0]
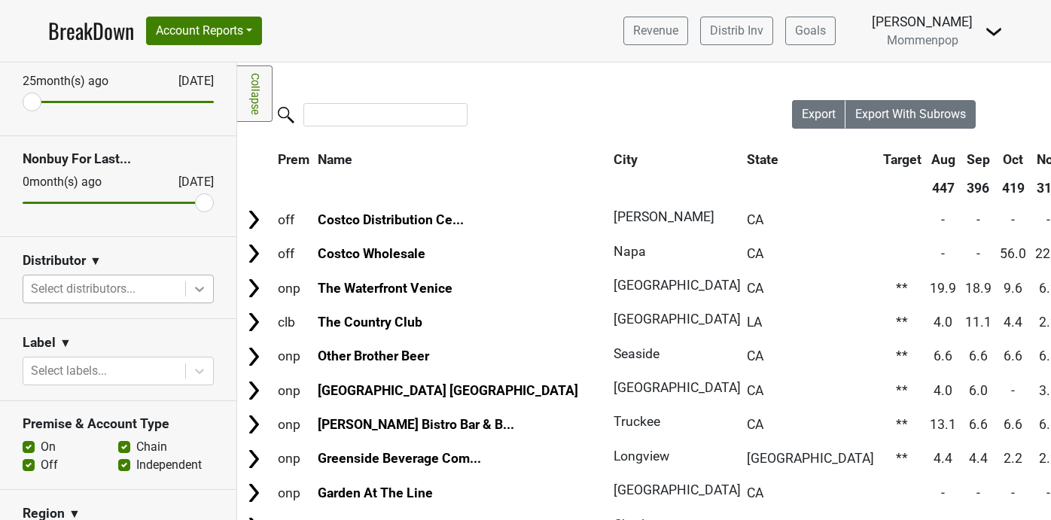
click at [198, 290] on icon at bounding box center [199, 289] width 9 height 5
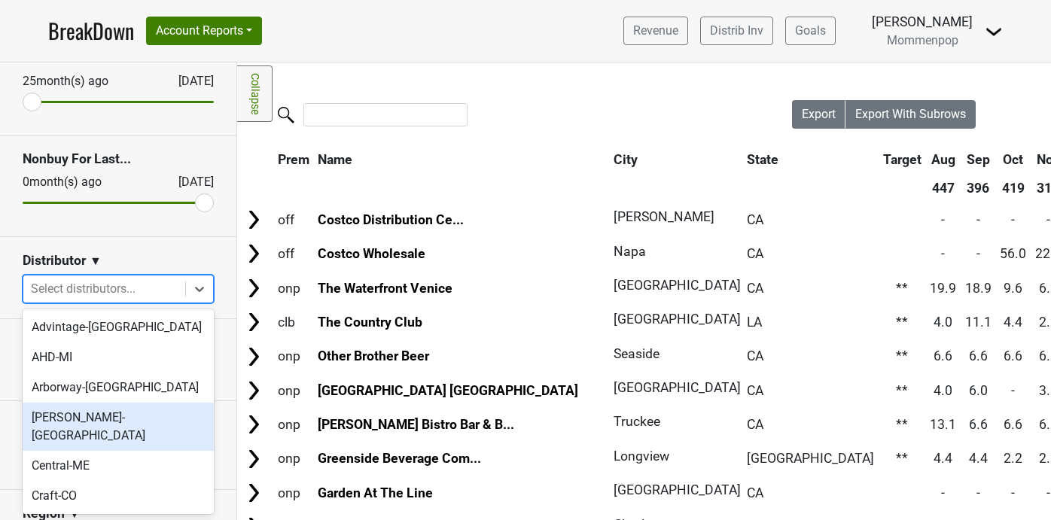
scroll to position [523, 0]
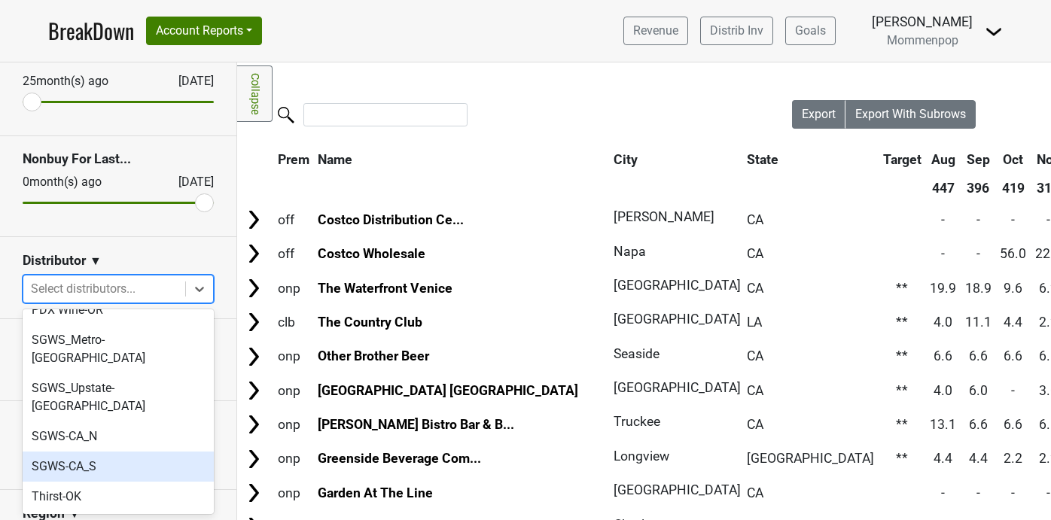
click at [121, 452] on div "SGWS-CA_S" at bounding box center [118, 467] width 191 height 30
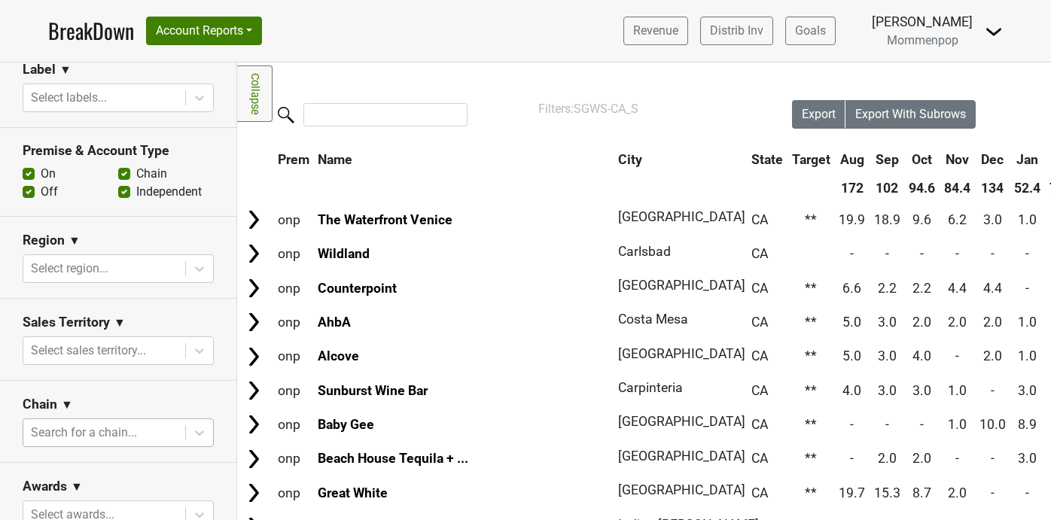
scroll to position [385, 0]
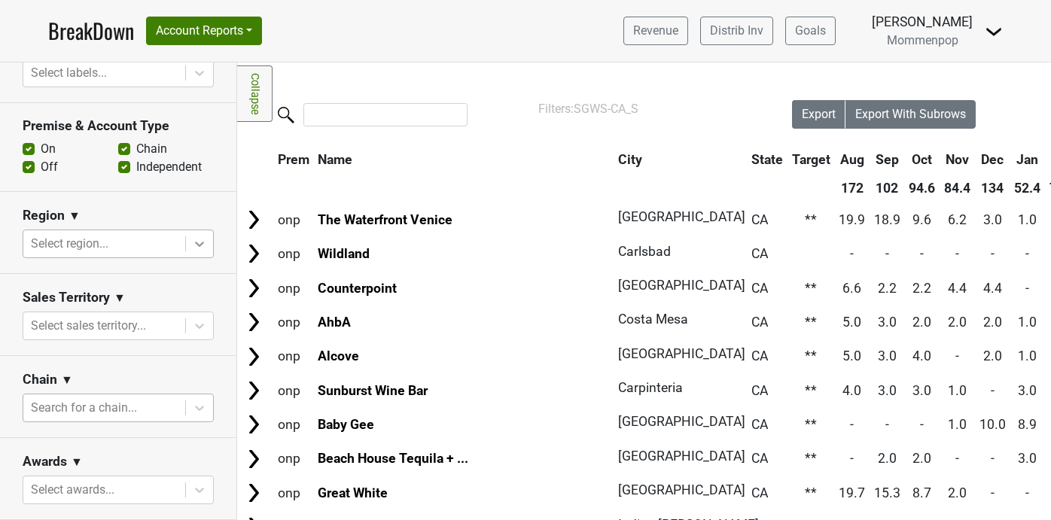
click at [197, 243] on icon at bounding box center [199, 244] width 9 height 5
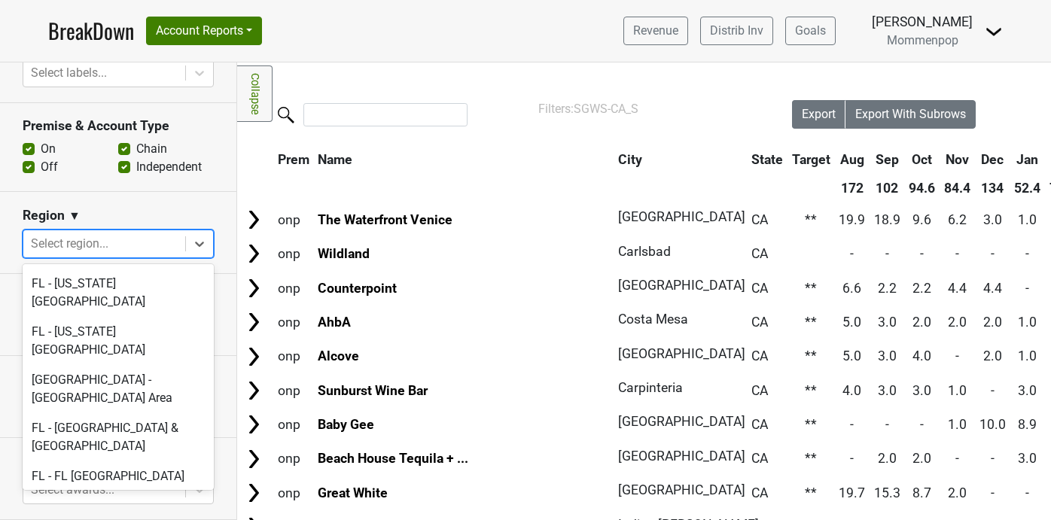
scroll to position [1165, 0]
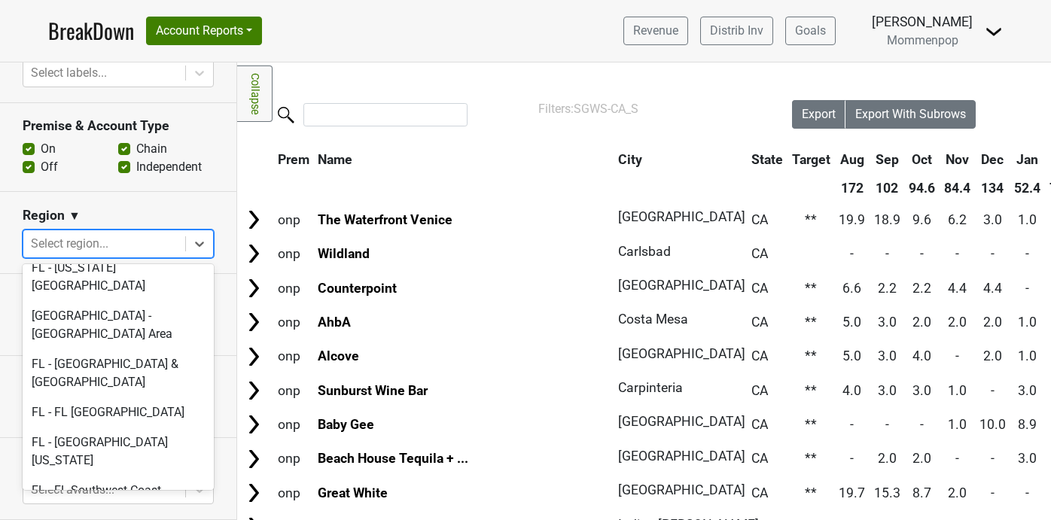
click at [168, 204] on section "Region ▼ option FL - Tampa/Sarasota Area focused, 38 of 135. 135 results availa…" at bounding box center [118, 233] width 236 height 82
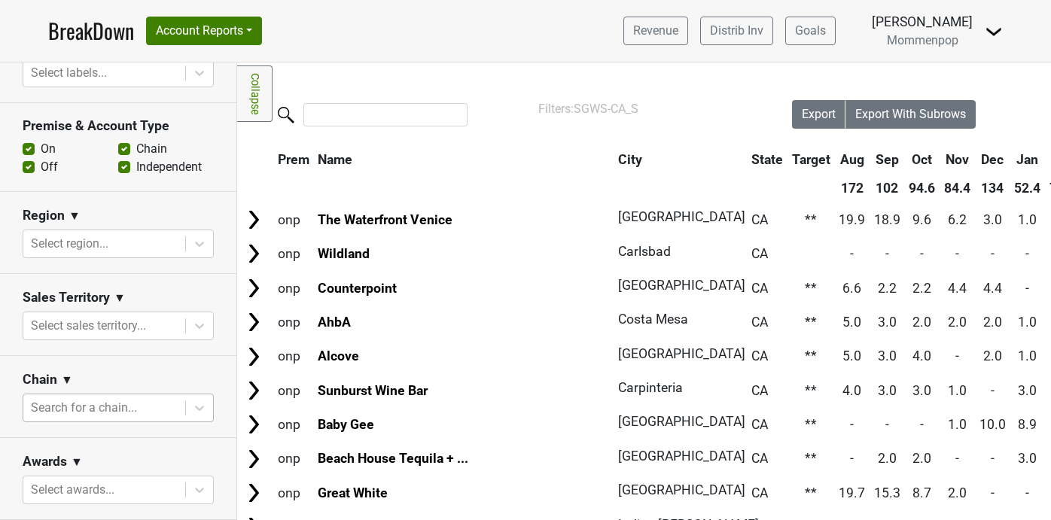
scroll to position [525, 0]
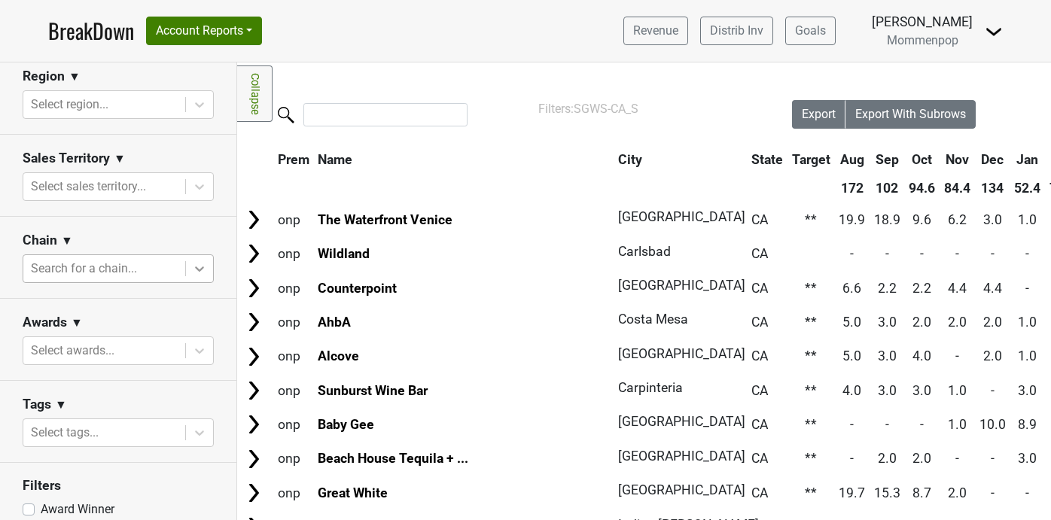
click at [200, 266] on icon at bounding box center [199, 268] width 15 height 15
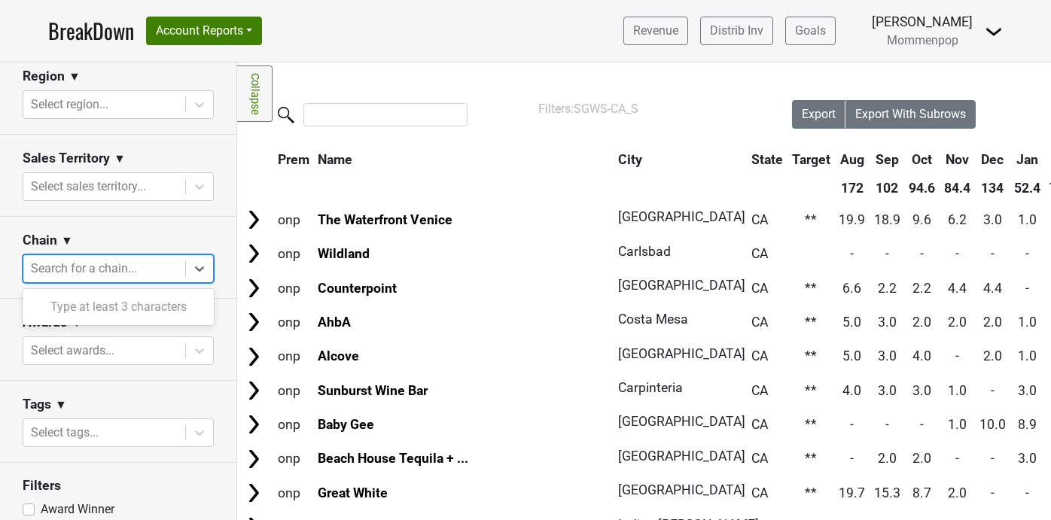
type input "h"
type input "q"
type input "whole"
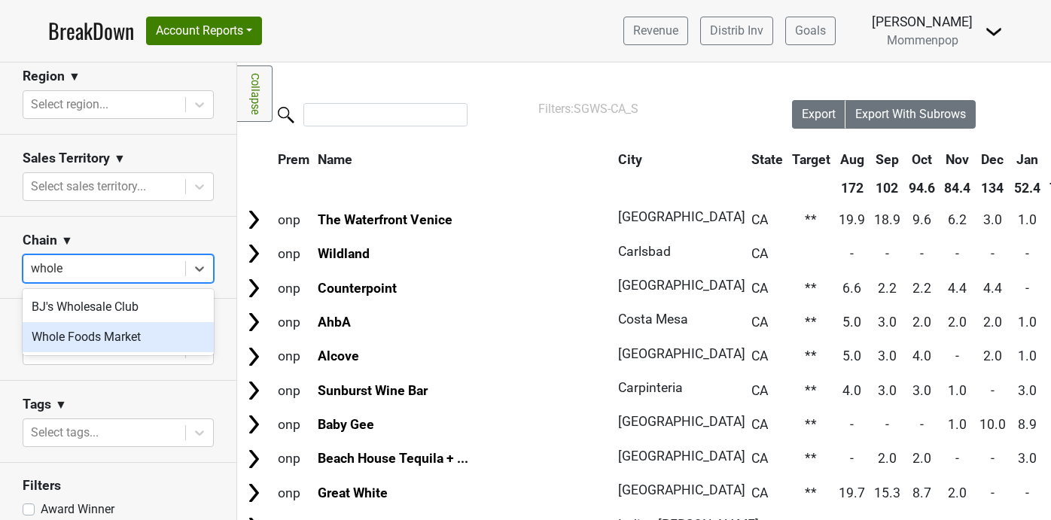
click at [157, 345] on div "Whole Foods Market" at bounding box center [118, 337] width 191 height 30
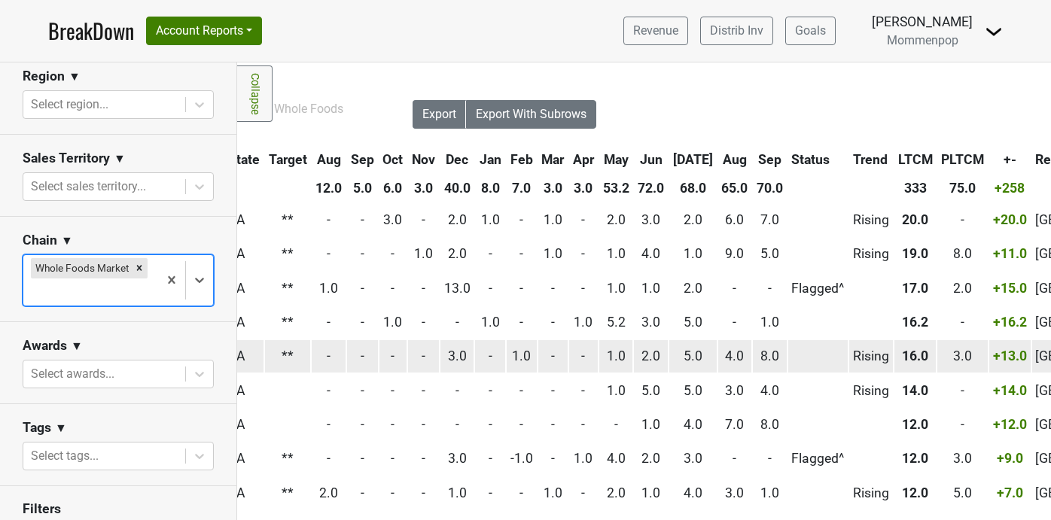
scroll to position [0, 0]
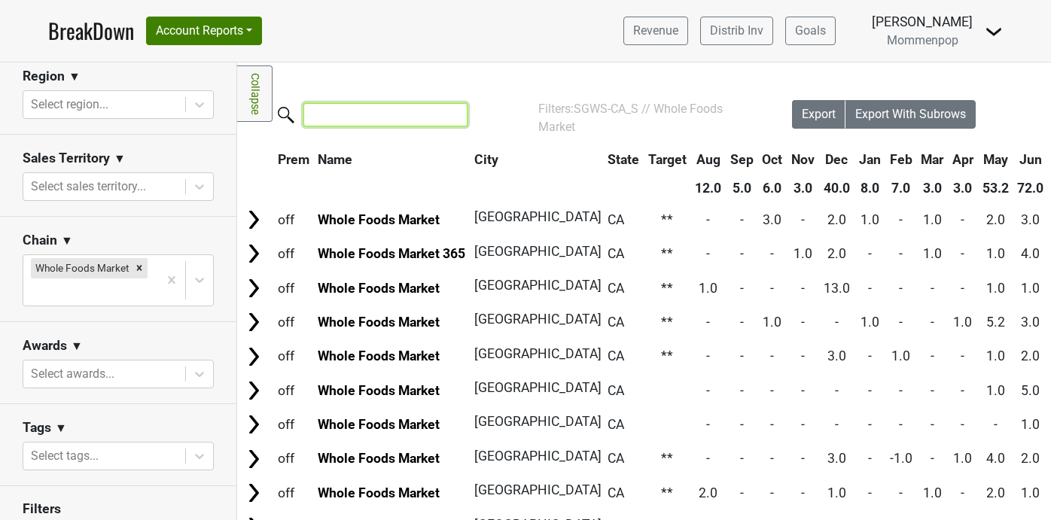
click at [339, 115] on input "search" at bounding box center [385, 114] width 164 height 23
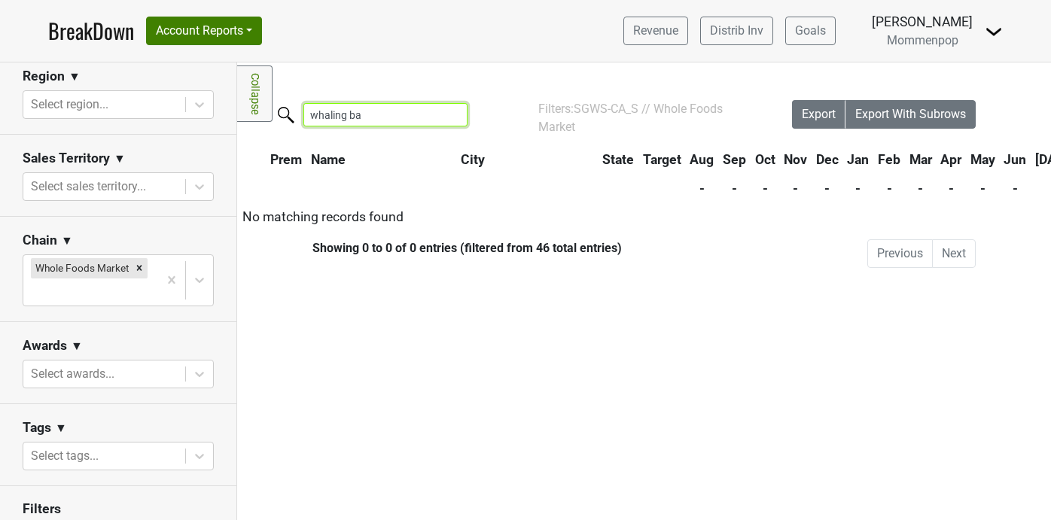
type input "whaling bar"
click at [145, 267] on div "Remove Whole Foods Market" at bounding box center [139, 268] width 17 height 20
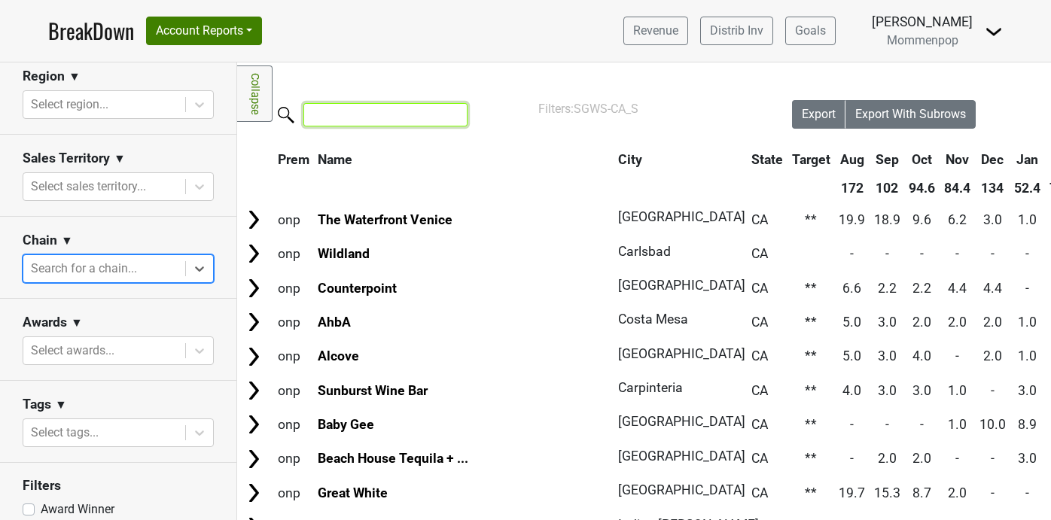
click at [362, 118] on input "search" at bounding box center [385, 114] width 164 height 23
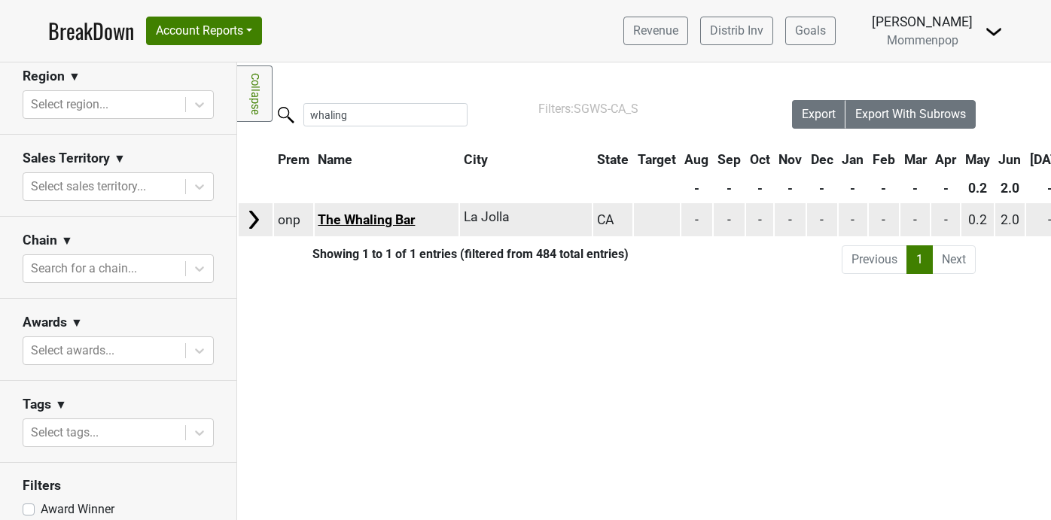
click at [368, 220] on link "The Whaling Bar" at bounding box center [366, 219] width 97 height 15
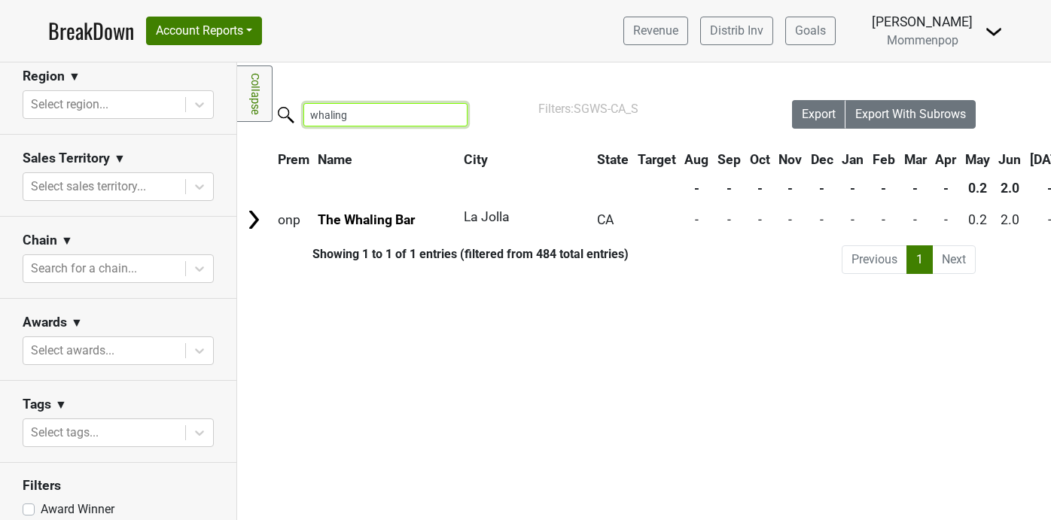
click at [366, 109] on input "whaling" at bounding box center [385, 114] width 164 height 23
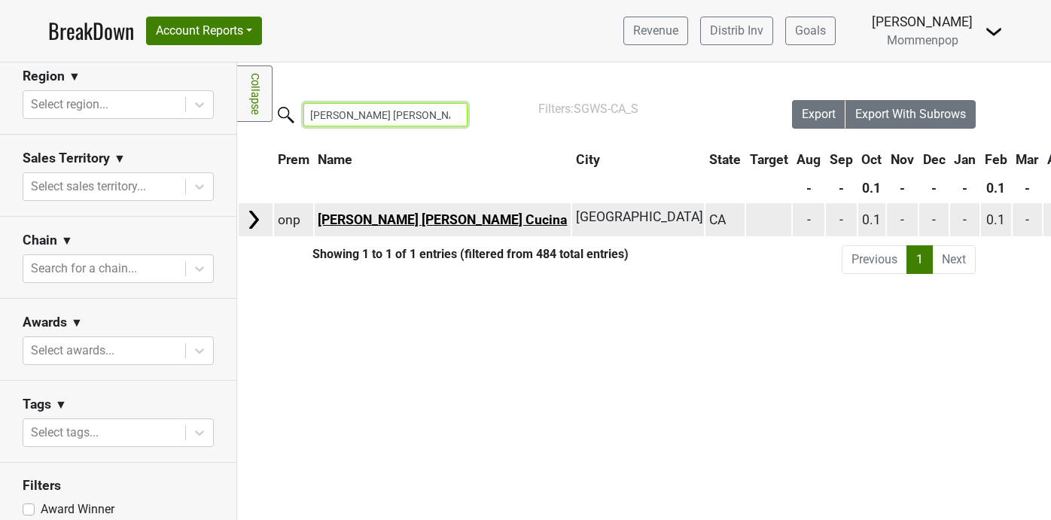
type input "mona lisa"
click at [376, 218] on link "[PERSON_NAME] [PERSON_NAME] Cucina" at bounding box center [442, 219] width 249 height 15
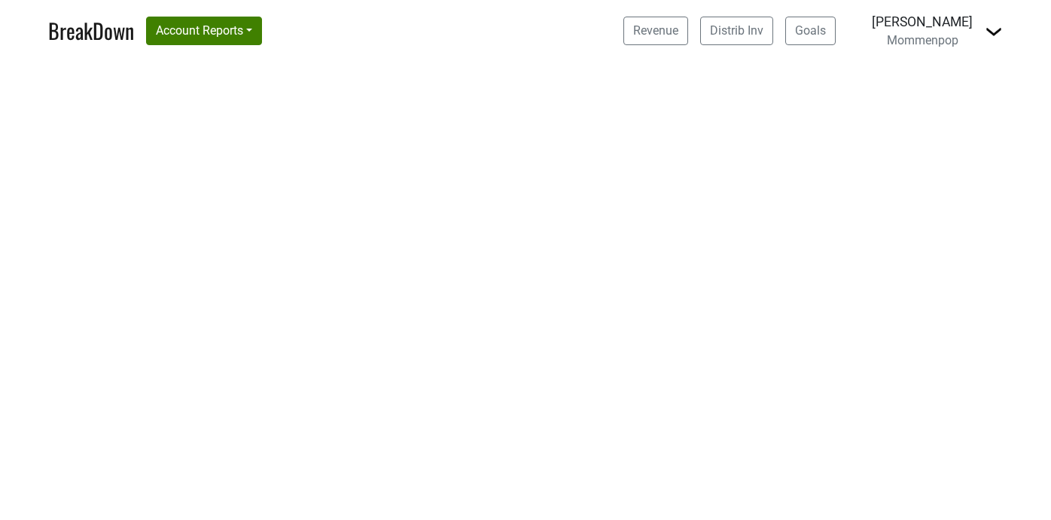
select select "CA"
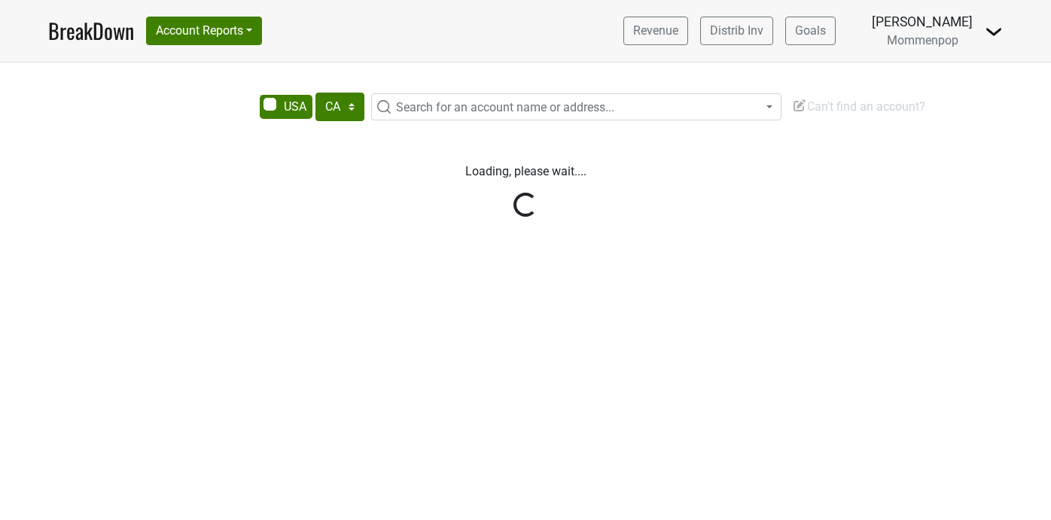
select select "CA"
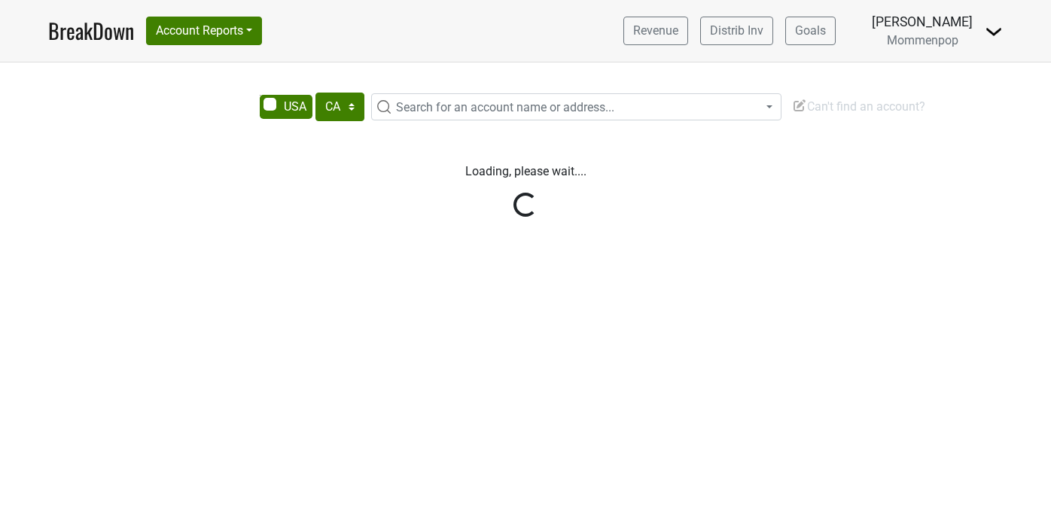
select select "CA"
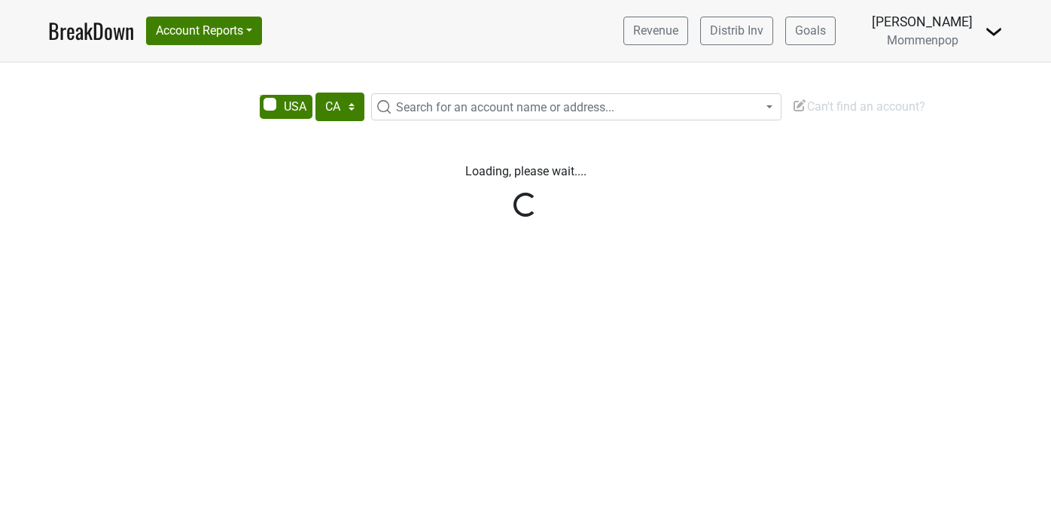
select select "CA"
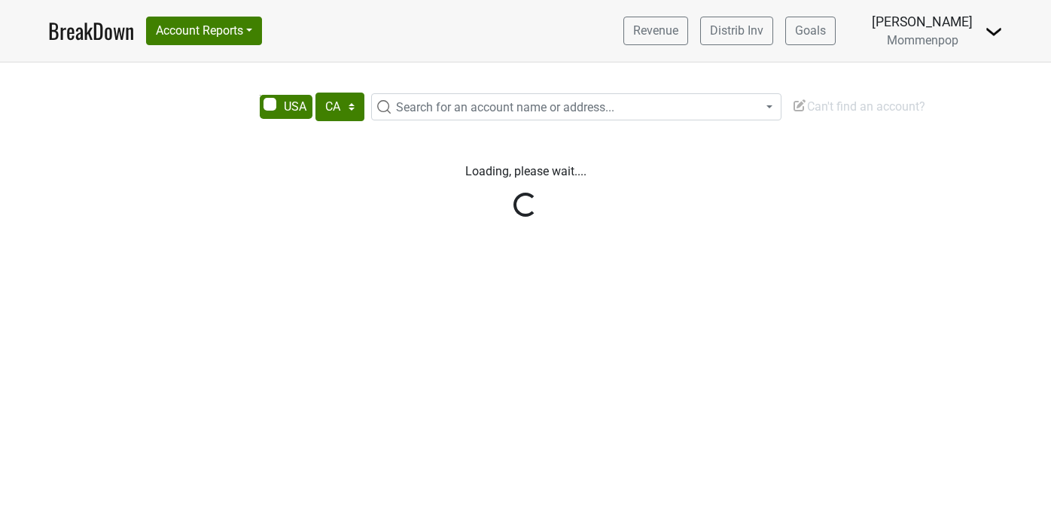
select select "CA"
